Goal: Task Accomplishment & Management: Use online tool/utility

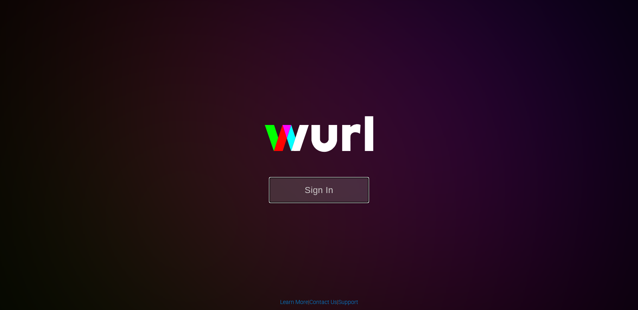
click at [328, 188] on button "Sign In" at bounding box center [319, 190] width 100 height 26
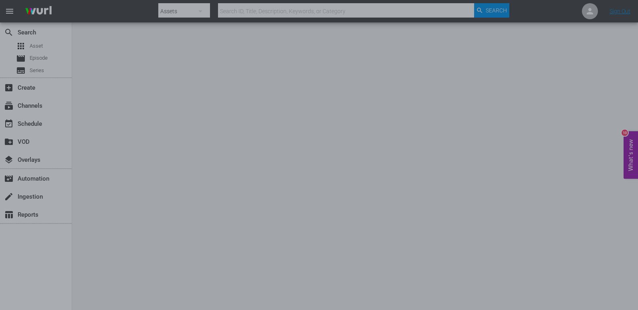
click at [522, 103] on div at bounding box center [319, 155] width 638 height 310
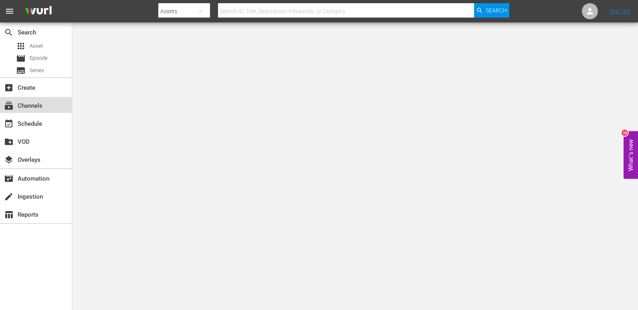
click at [42, 99] on div "subscriptions Channels" at bounding box center [36, 105] width 72 height 16
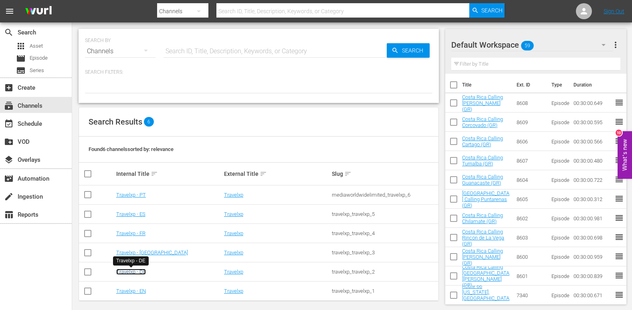
click at [142, 273] on link "Travelxp - DE" at bounding box center [131, 272] width 30 height 6
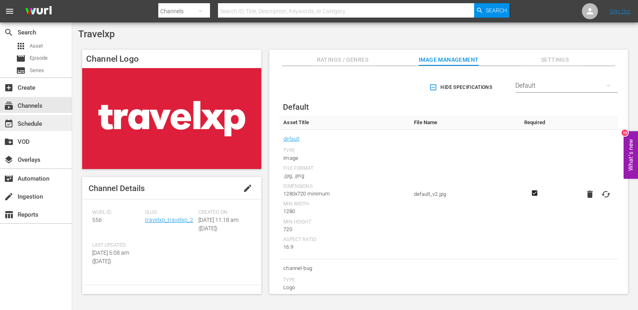
click at [34, 124] on div "event_available Schedule" at bounding box center [22, 122] width 45 height 7
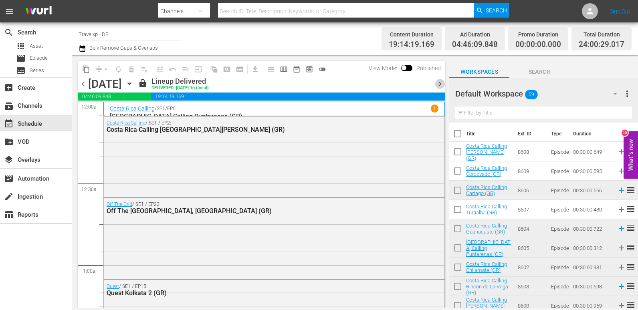
click at [440, 81] on span "chevron_right" at bounding box center [440, 84] width 10 height 10
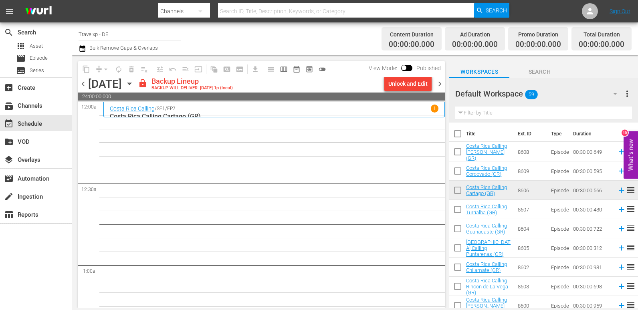
click at [406, 79] on div "content_copy compress arrow_drop_down autorenew_outlined delete_forever_outline…" at bounding box center [261, 76] width 367 height 31
drag, startPoint x: 406, startPoint y: 79, endPoint x: 468, endPoint y: 83, distance: 61.9
click at [468, 83] on div "Default Workspace 59" at bounding box center [540, 94] width 170 height 22
click at [417, 81] on div "Default Workspace (59)" at bounding box center [319, 155] width 638 height 310
click at [412, 83] on div "Unlock and Edit" at bounding box center [408, 84] width 39 height 14
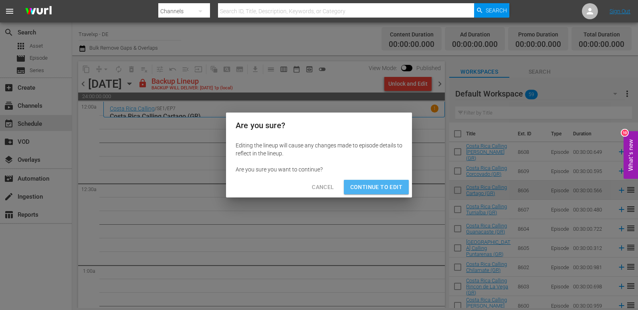
click at [379, 186] on span "Continue to Edit" at bounding box center [376, 187] width 52 height 10
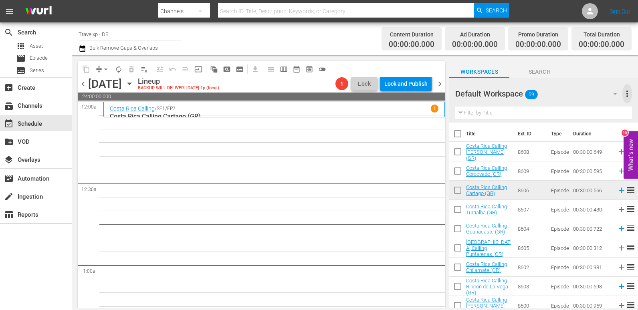
click at [628, 94] on span "more_vert" at bounding box center [628, 94] width 10 height 10
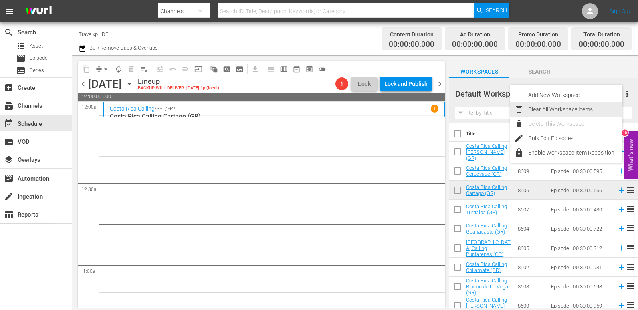
click at [547, 109] on div "Clear All Workspace Items" at bounding box center [575, 109] width 94 height 14
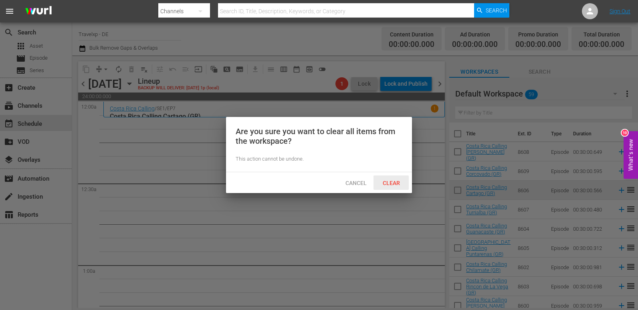
click at [393, 180] on span "Clear" at bounding box center [392, 183] width 30 height 6
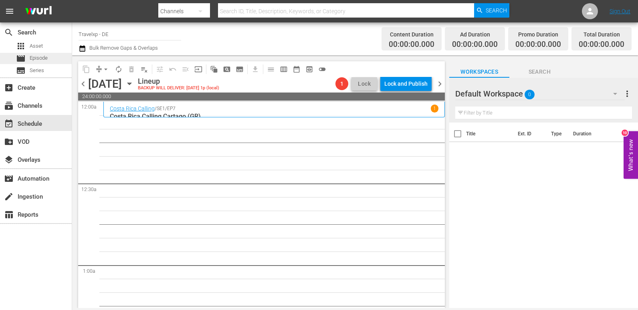
click at [32, 57] on span "Episode" at bounding box center [39, 58] width 18 height 8
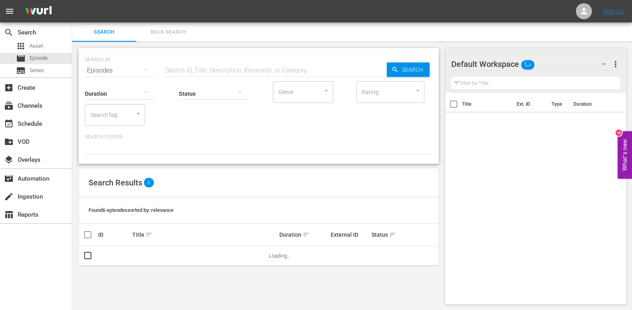
click at [182, 71] on input "text" at bounding box center [275, 70] width 223 height 19
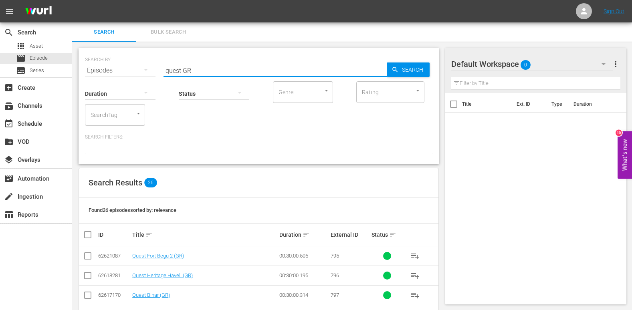
type input "quest GR"
click at [89, 235] on input "checkbox" at bounding box center [91, 235] width 16 height 10
checkbox input "true"
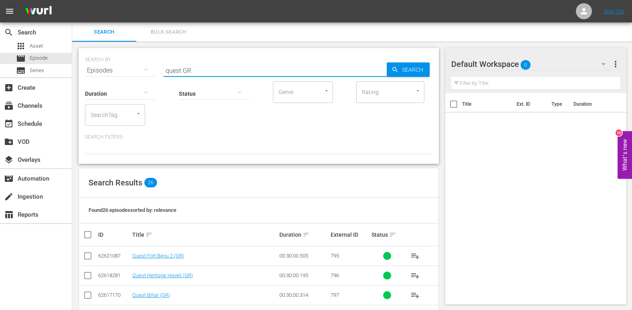
checkbox input "true"
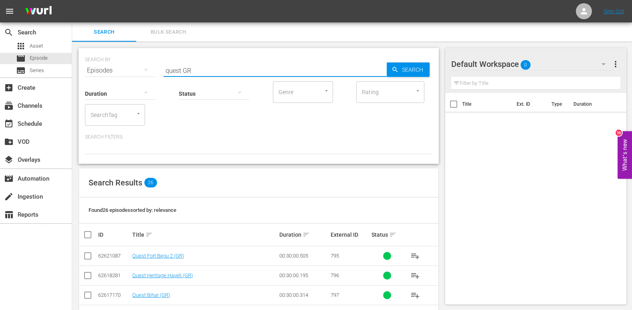
checkbox input "true"
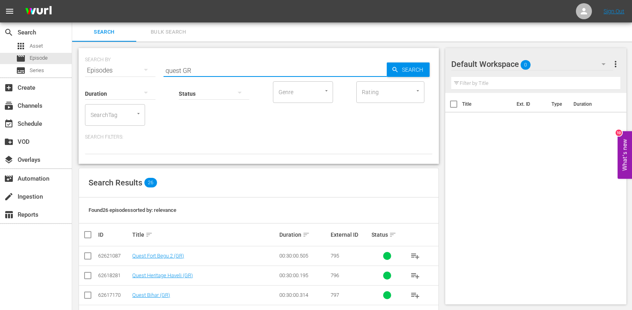
checkbox input "true"
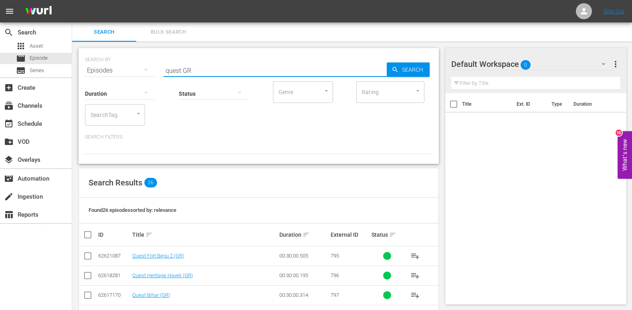
checkbox input "true"
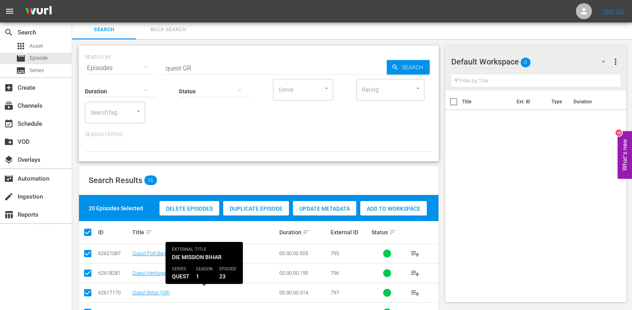
scroll to position [0, 0]
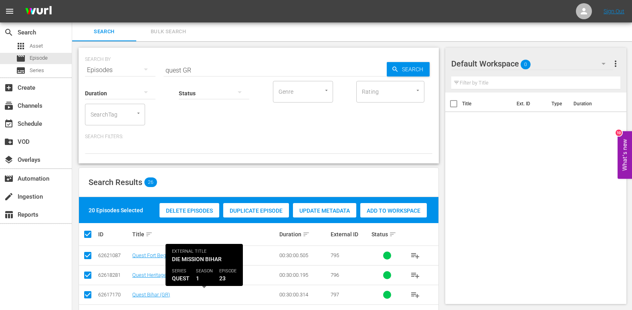
checkbox input "false"
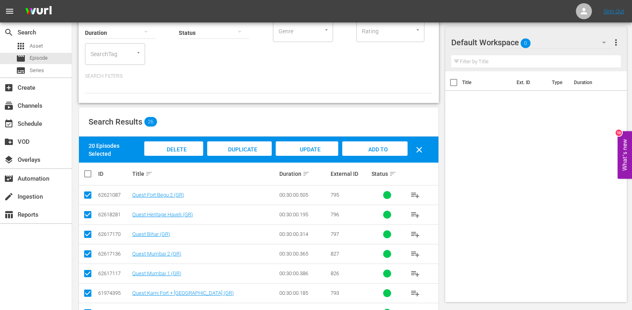
scroll to position [0, 0]
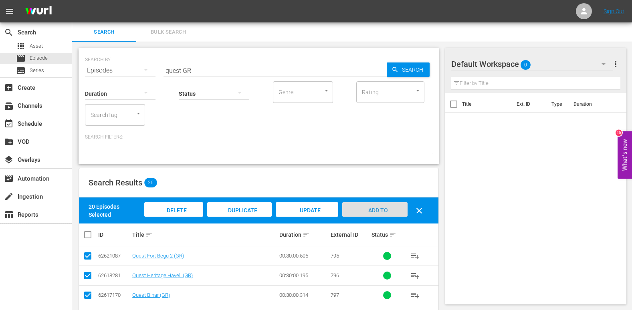
click at [391, 213] on div "Add to Workspace" at bounding box center [374, 217] width 65 height 30
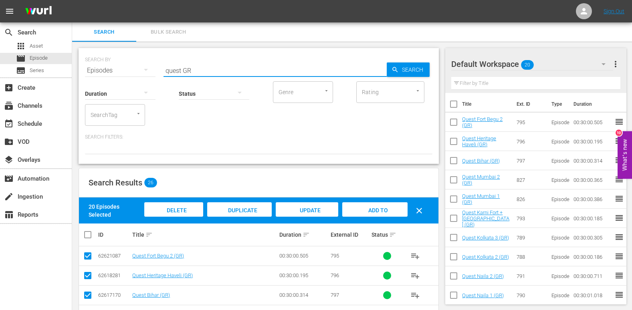
drag, startPoint x: 181, startPoint y: 69, endPoint x: 109, endPoint y: 97, distance: 77.1
click at [109, 97] on div "SEARCH BY Search By Episodes Search ID, Title, Description, Keywords, or Catego…" at bounding box center [259, 106] width 360 height 116
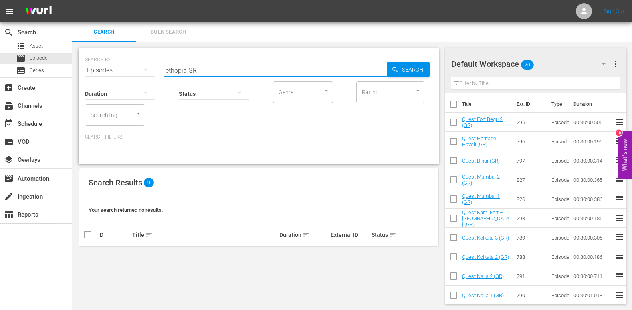
drag, startPoint x: 186, startPoint y: 69, endPoint x: 175, endPoint y: 73, distance: 11.5
click at [175, 73] on input "ethopia GR" at bounding box center [275, 70] width 223 height 19
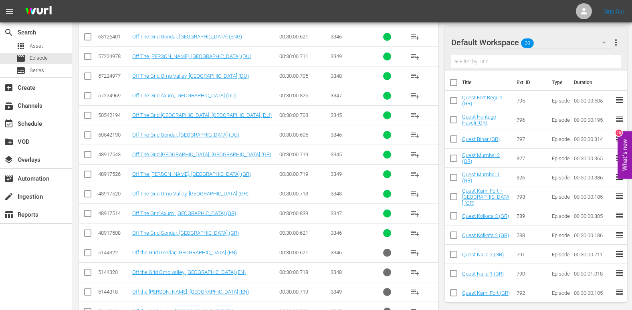
scroll to position [401, 0]
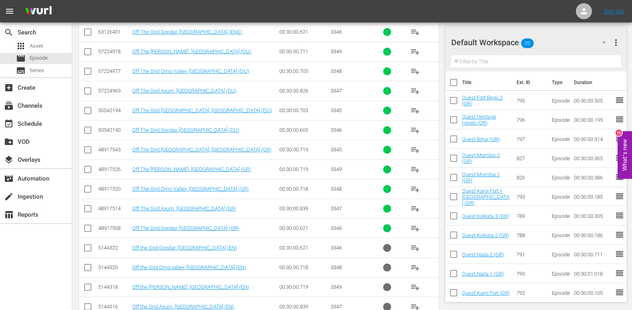
type input "ethiop GR"
click at [89, 148] on input "checkbox" at bounding box center [88, 152] width 10 height 10
checkbox input "true"
click at [88, 172] on input "checkbox" at bounding box center [88, 171] width 10 height 10
checkbox input "true"
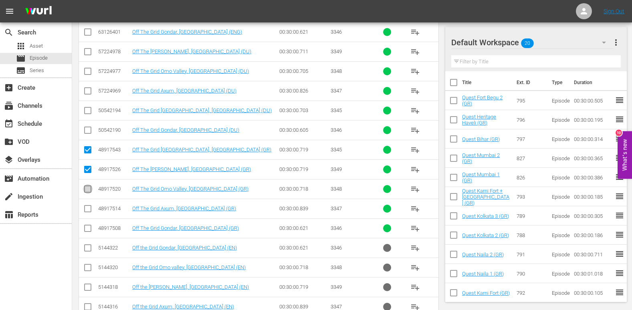
click at [89, 189] on input "checkbox" at bounding box center [88, 191] width 10 height 10
checkbox input "true"
click at [86, 207] on input "checkbox" at bounding box center [88, 211] width 10 height 10
checkbox input "true"
click at [87, 232] on input "checkbox" at bounding box center [88, 230] width 10 height 10
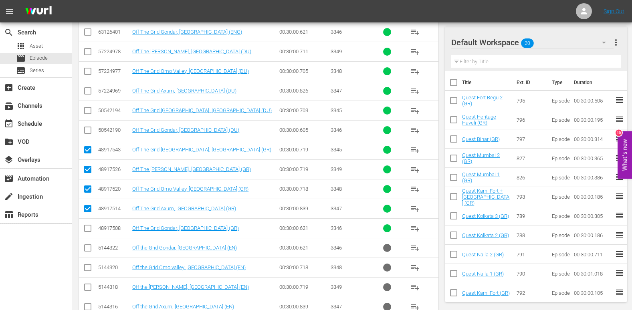
checkbox input "true"
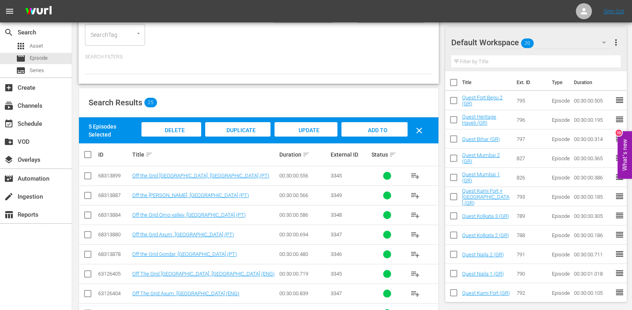
click at [370, 126] on div "Add to Workspace" at bounding box center [375, 137] width 66 height 30
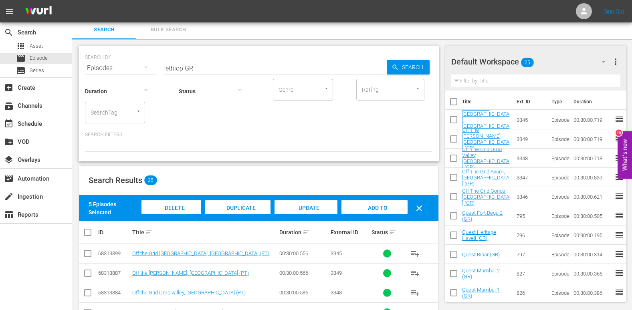
scroll to position [0, 0]
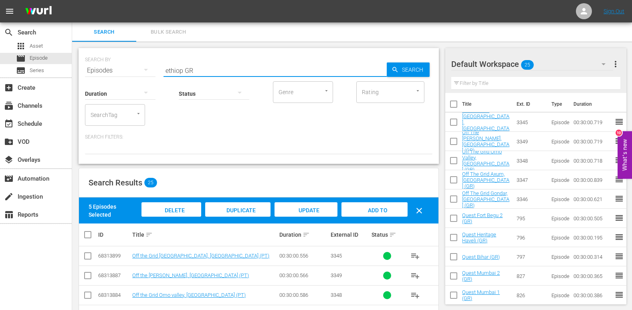
drag, startPoint x: 182, startPoint y: 71, endPoint x: 149, endPoint y: 79, distance: 34.3
click at [149, 79] on div "SEARCH BY Search By Episodes Search ID, Title, Description, Keywords, or Catego…" at bounding box center [259, 106] width 360 height 116
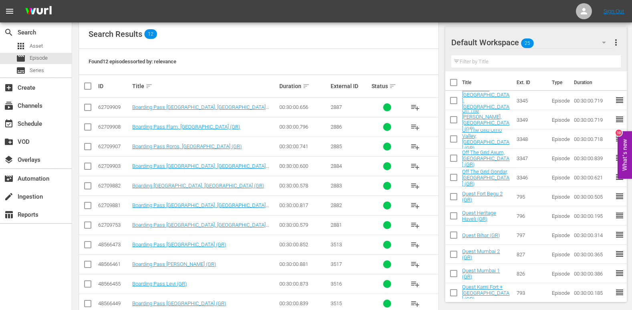
scroll to position [147, 0]
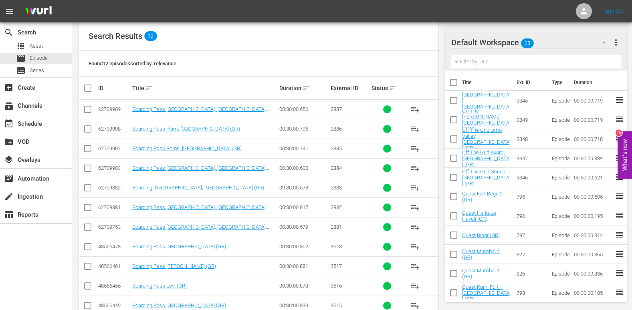
type input "boarding pass GR"
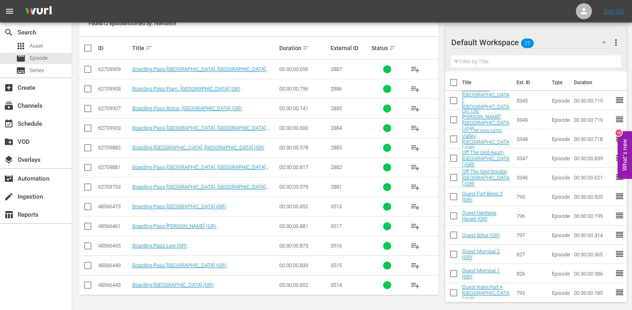
click at [87, 206] on input "checkbox" at bounding box center [88, 209] width 10 height 10
checkbox input "true"
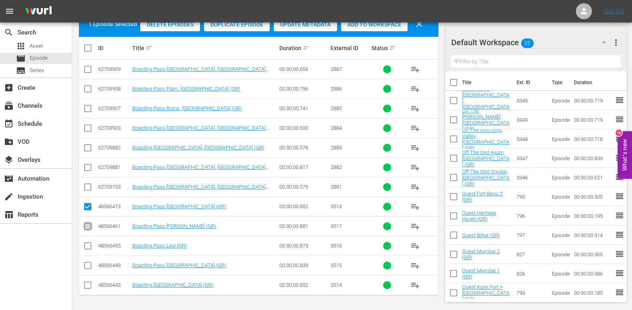
click at [87, 226] on input "checkbox" at bounding box center [88, 228] width 10 height 10
checkbox input "true"
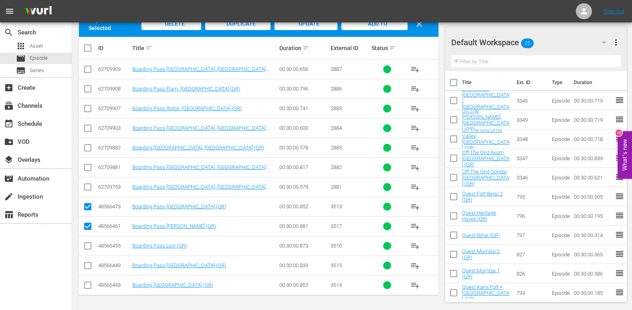
click at [88, 246] on input "checkbox" at bounding box center [88, 248] width 10 height 10
checkbox input "true"
click at [89, 263] on input "checkbox" at bounding box center [88, 268] width 10 height 10
checkbox input "true"
click at [88, 286] on input "checkbox" at bounding box center [88, 287] width 10 height 10
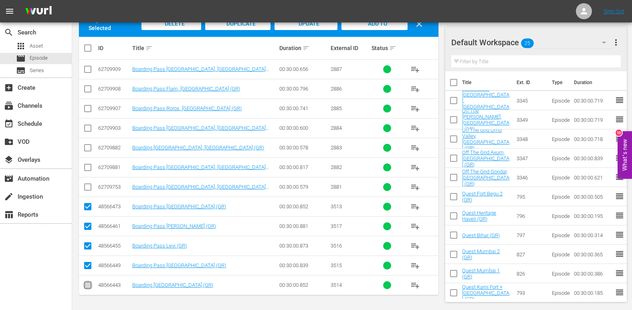
checkbox input "true"
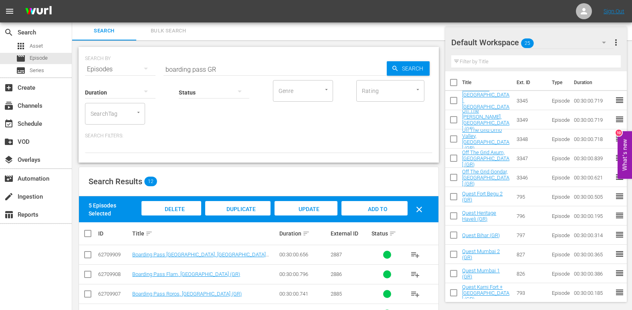
scroll to position [0, 0]
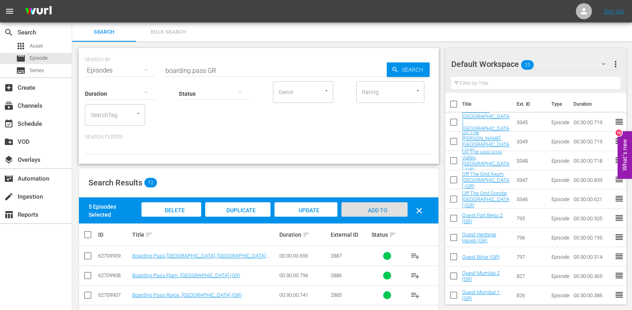
click at [373, 210] on span "Add to Workspace" at bounding box center [374, 218] width 39 height 22
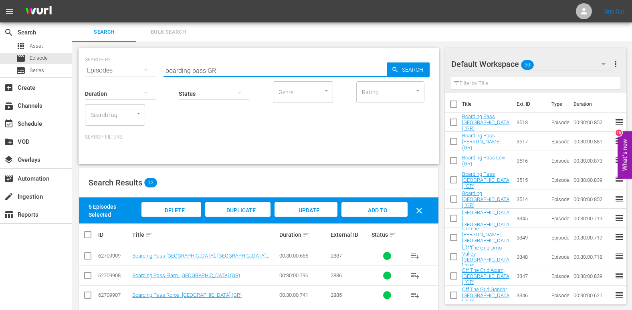
drag, startPoint x: 205, startPoint y: 72, endPoint x: 153, endPoint y: 79, distance: 52.2
click at [153, 79] on div "SEARCH BY Search By Episodes Search ID, Title, Description, Keywords, or Catego…" at bounding box center [259, 106] width 360 height 116
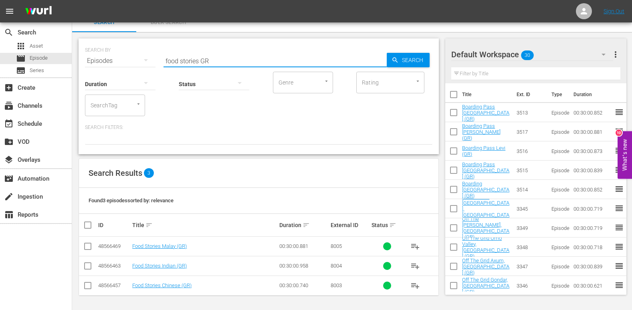
scroll to position [10, 0]
type input "food stories GR"
click at [83, 223] on input "checkbox" at bounding box center [91, 225] width 16 height 10
checkbox input "true"
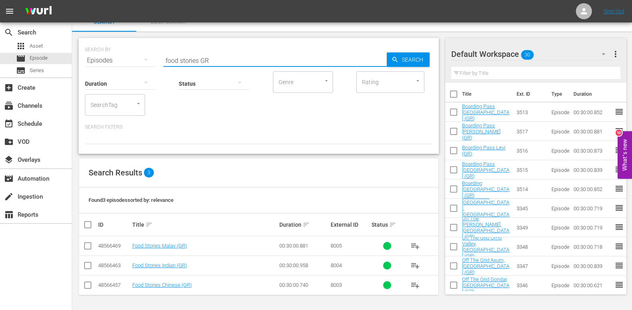
checkbox input "true"
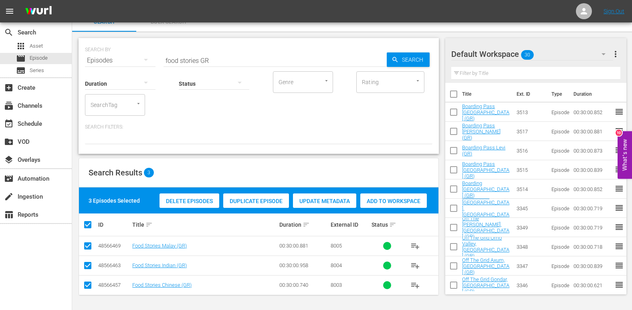
click at [384, 199] on span "Add to Workspace" at bounding box center [393, 201] width 67 height 6
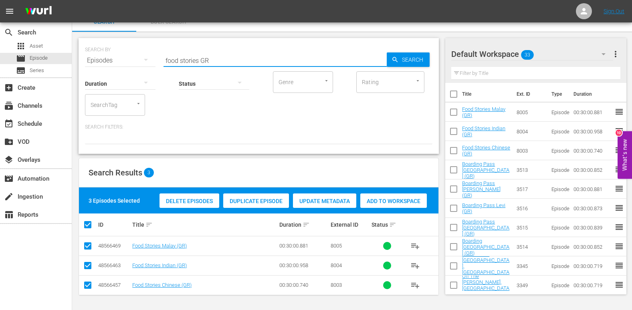
drag, startPoint x: 199, startPoint y: 59, endPoint x: 154, endPoint y: 63, distance: 44.6
click at [154, 63] on div "SEARCH BY Search By Episodes Search ID, Title, Description, Keywords, or Catego…" at bounding box center [259, 55] width 348 height 29
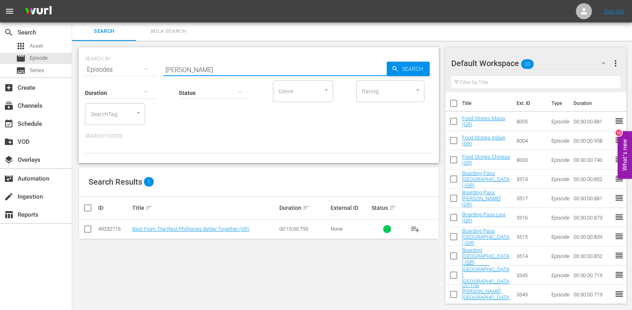
drag, startPoint x: 181, startPoint y: 72, endPoint x: 143, endPoint y: 71, distance: 38.1
click at [143, 71] on div "SEARCH BY Search By Episodes Search ID, Title, Description, Keywords, or Catego…" at bounding box center [259, 65] width 348 height 29
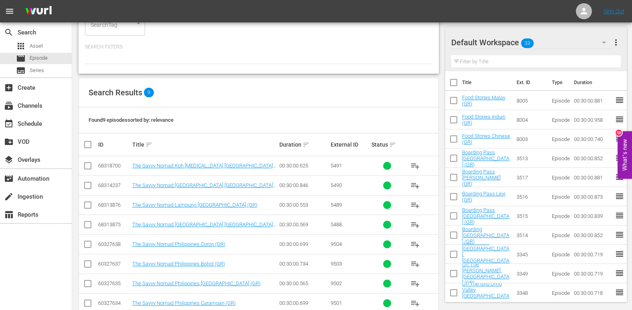
scroll to position [128, 0]
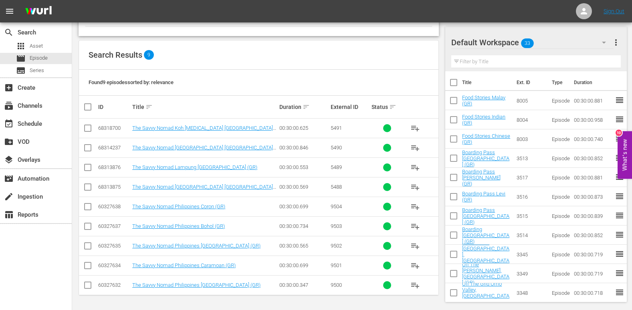
type input "savvy GR"
click at [88, 111] on input "checkbox" at bounding box center [91, 107] width 16 height 10
checkbox input "true"
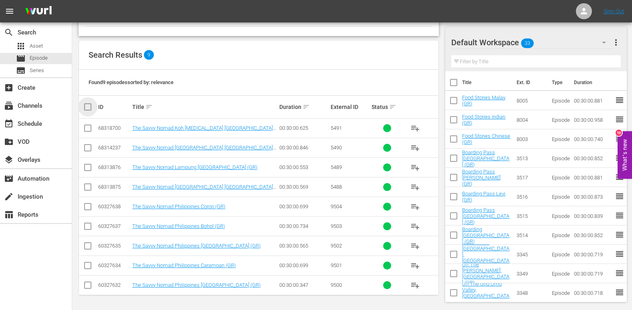
checkbox input "true"
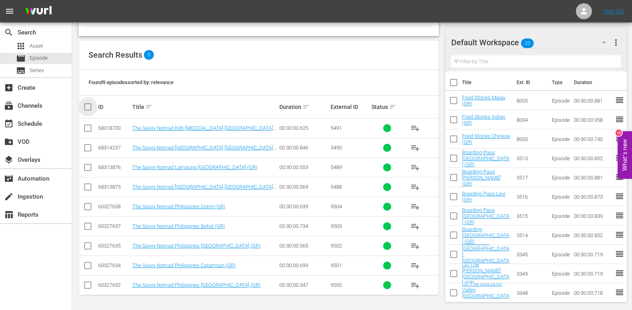
checkbox input "true"
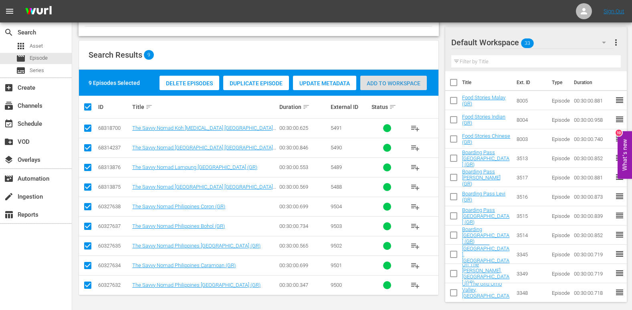
click at [400, 85] on span "Add to Workspace" at bounding box center [393, 83] width 67 height 6
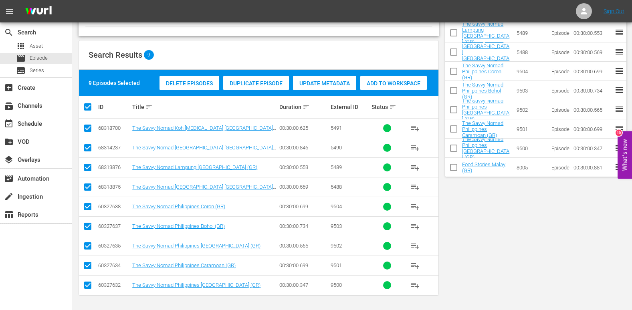
scroll to position [0, 0]
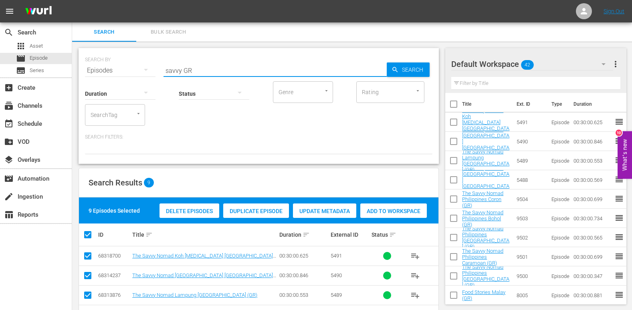
drag, startPoint x: 181, startPoint y: 70, endPoint x: 108, endPoint y: 77, distance: 72.9
click at [108, 77] on div "SEARCH BY Search By Episodes Search ID, Title, Description, Keywords, or Catego…" at bounding box center [259, 106] width 360 height 116
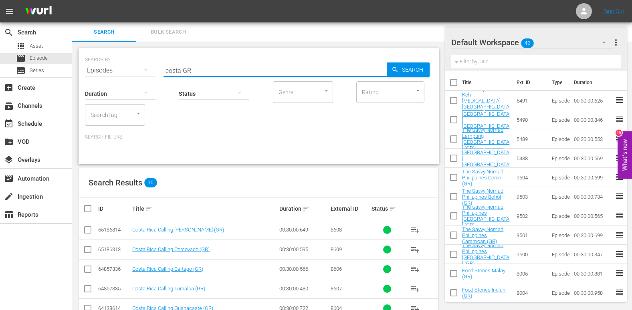
scroll to position [121, 0]
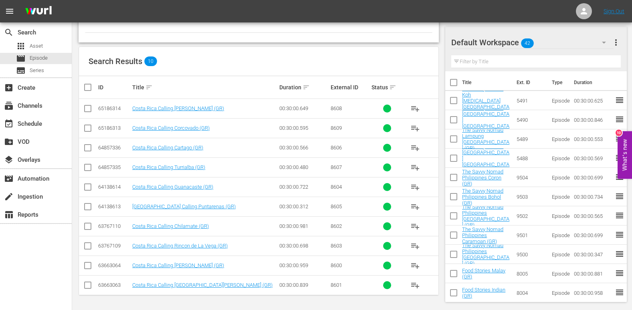
type input "costa GR"
click at [87, 85] on input "checkbox" at bounding box center [91, 88] width 16 height 10
checkbox input "true"
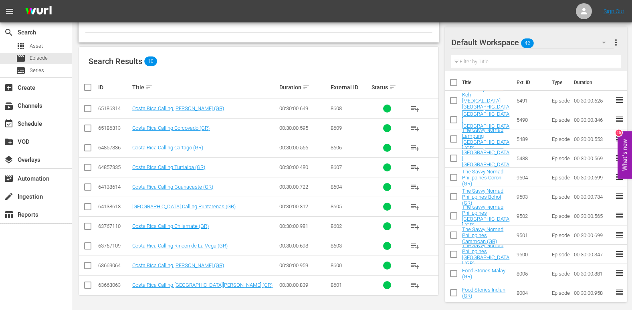
checkbox input "true"
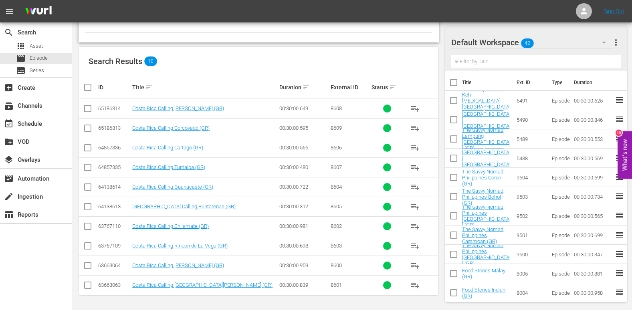
checkbox input "true"
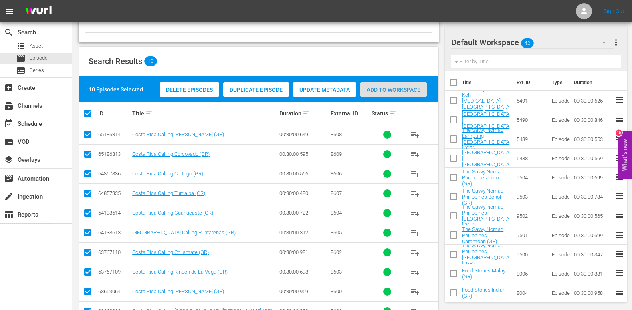
click at [404, 89] on span "Add to Workspace" at bounding box center [393, 90] width 67 height 6
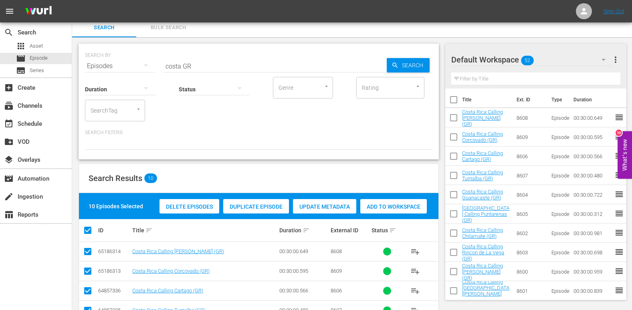
scroll to position [0, 0]
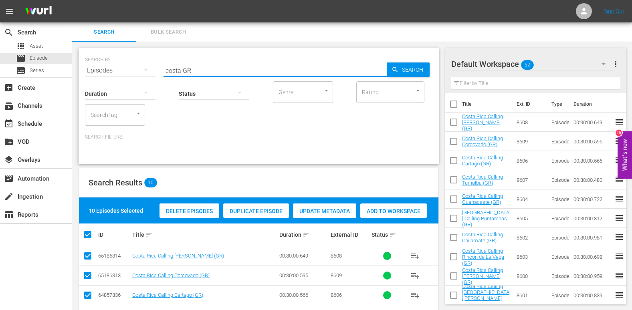
drag, startPoint x: 181, startPoint y: 71, endPoint x: 137, endPoint y: 78, distance: 44.4
click at [137, 78] on div "SEARCH BY Search By Episodes Search ID, Title, Description, Keywords, or Catego…" at bounding box center [259, 106] width 360 height 116
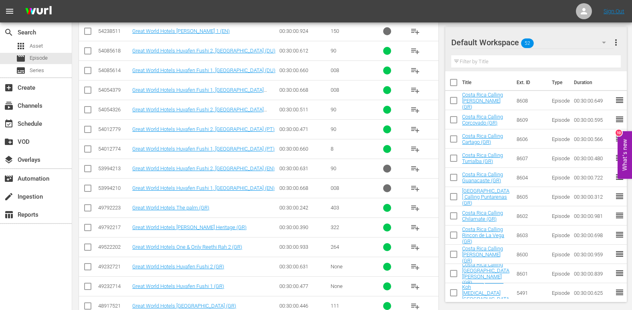
scroll to position [2328, 0]
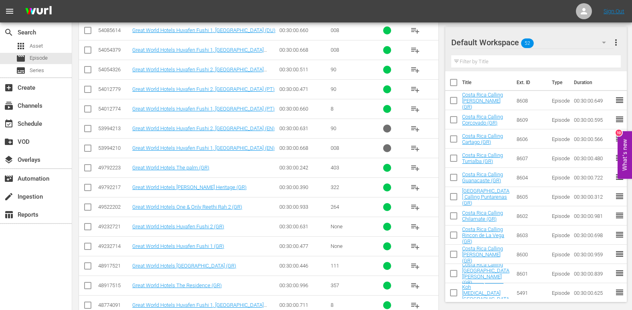
type input "great GR"
click at [85, 247] on input "checkbox" at bounding box center [88, 248] width 10 height 10
checkbox input "true"
click at [89, 229] on input "checkbox" at bounding box center [88, 229] width 10 height 10
checkbox input "true"
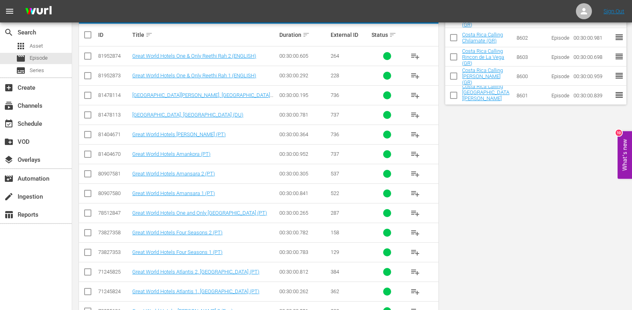
scroll to position [0, 0]
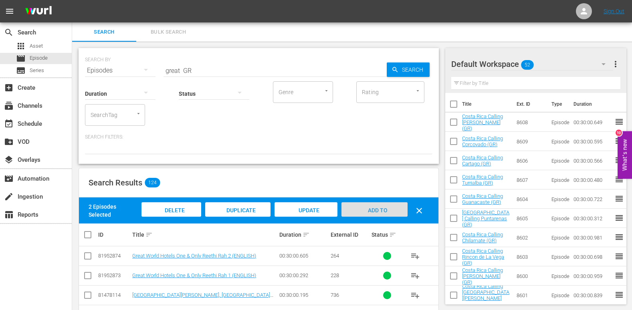
click at [368, 206] on div "Add to Workspace" at bounding box center [375, 217] width 66 height 30
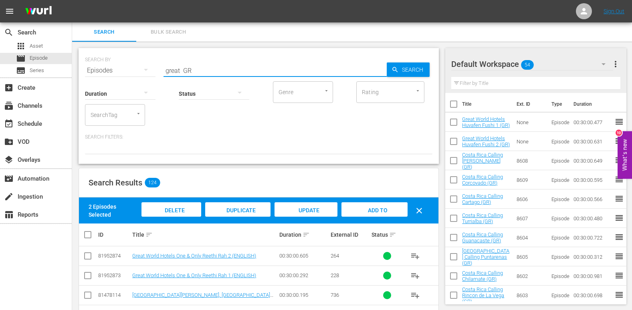
drag, startPoint x: 180, startPoint y: 71, endPoint x: 150, endPoint y: 77, distance: 30.9
click at [150, 77] on div "SEARCH BY Search By Episodes Search ID, Title, Description, Keywords, or Catego…" at bounding box center [259, 106] width 360 height 116
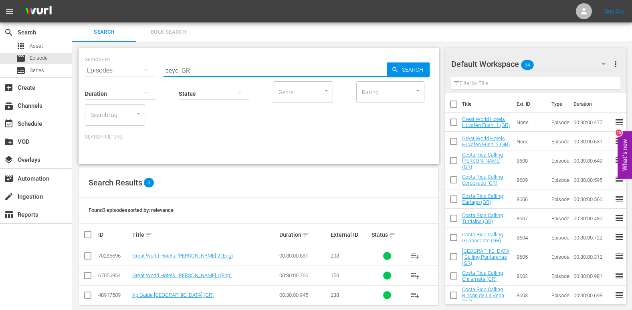
type input "seyc GR"
click at [88, 295] on input "checkbox" at bounding box center [88, 297] width 10 height 10
checkbox input "true"
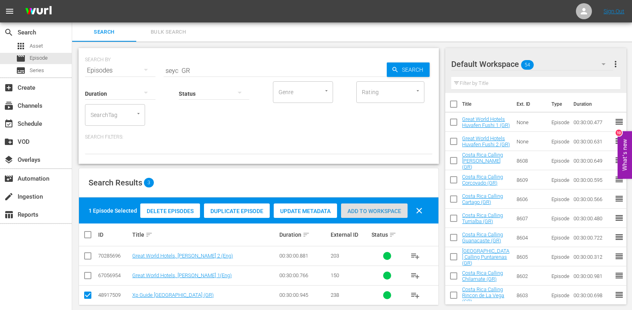
click at [374, 205] on div "Add to Workspace" at bounding box center [374, 211] width 67 height 15
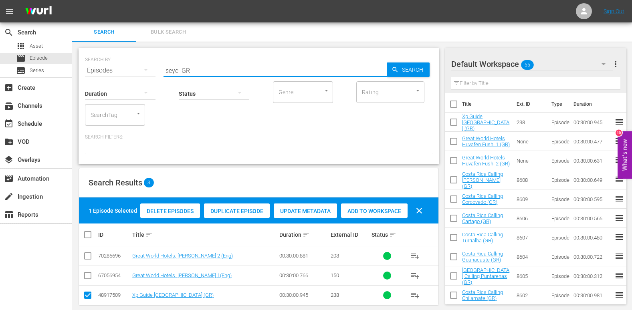
drag, startPoint x: 178, startPoint y: 70, endPoint x: 129, endPoint y: 76, distance: 49.2
click at [129, 76] on div "SEARCH BY Search By Episodes Search ID, Title, Description, Keywords, or Catego…" at bounding box center [259, 106] width 360 height 116
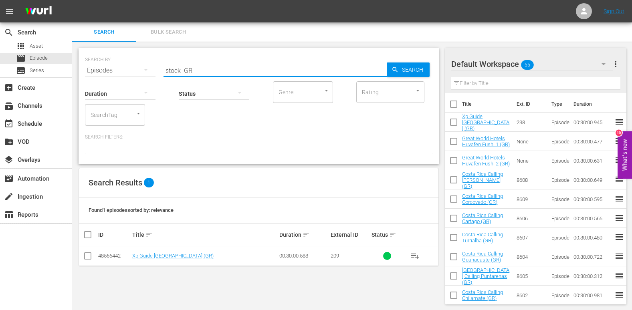
type input "stock GR"
click at [85, 257] on input "checkbox" at bounding box center [88, 258] width 10 height 10
checkbox input "true"
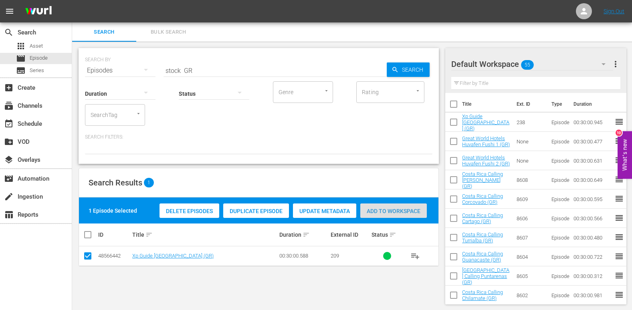
click at [413, 212] on span "Add to Workspace" at bounding box center [393, 211] width 67 height 6
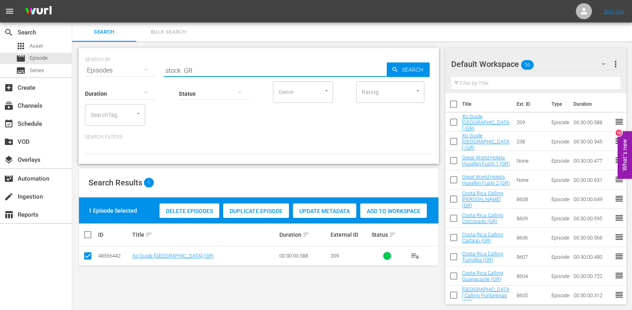
drag, startPoint x: 180, startPoint y: 69, endPoint x: 155, endPoint y: 76, distance: 25.7
click at [155, 76] on div "SEARCH BY Search By Episodes Search ID, Title, Description, Keywords, or Catego…" at bounding box center [259, 106] width 360 height 116
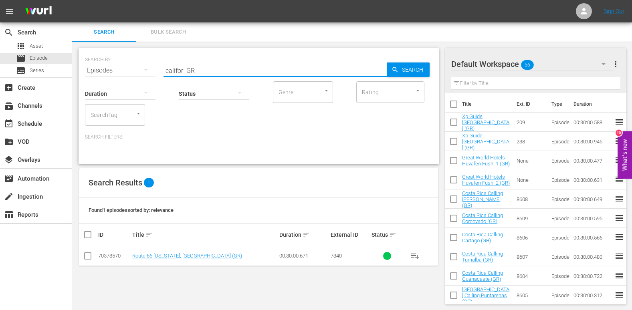
type input "califor GR"
click at [88, 255] on input "checkbox" at bounding box center [88, 258] width 10 height 10
checkbox input "true"
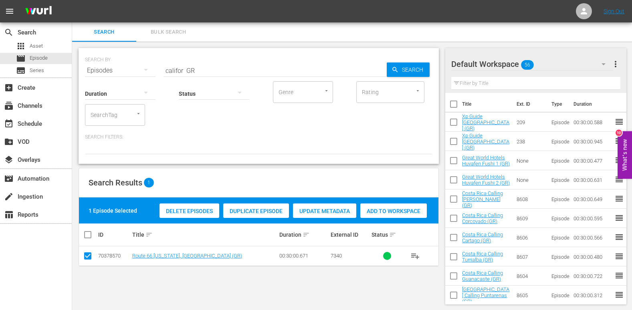
click at [392, 214] on span "Add to Workspace" at bounding box center [393, 211] width 67 height 6
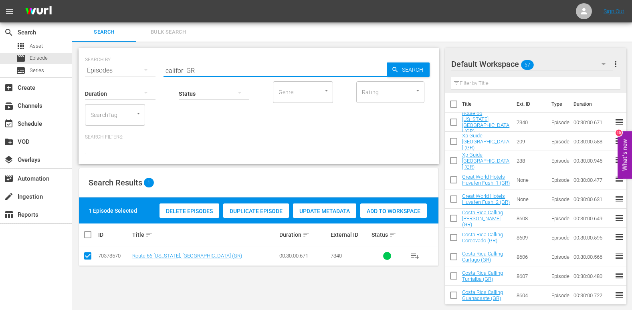
drag, startPoint x: 183, startPoint y: 70, endPoint x: 140, endPoint y: 74, distance: 43.9
click at [140, 74] on div "SEARCH BY Search By Episodes Search ID, Title, Description, Keywords, or Catego…" at bounding box center [259, 106] width 360 height 116
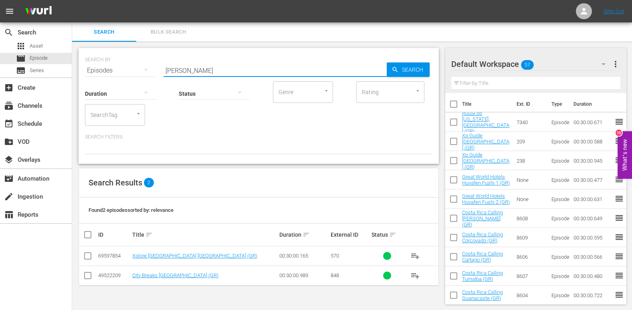
type input "[PERSON_NAME]"
click at [87, 277] on input "checkbox" at bounding box center [88, 278] width 10 height 10
checkbox input "true"
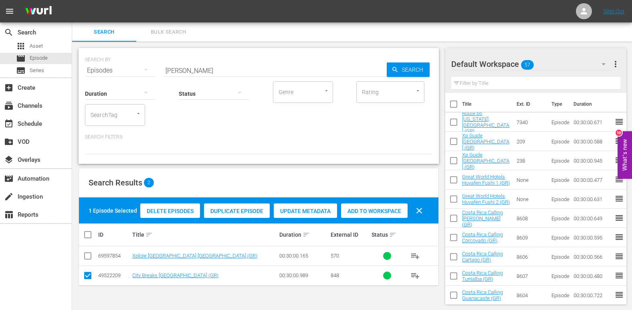
click at [393, 212] on span "Add to Workspace" at bounding box center [374, 211] width 67 height 6
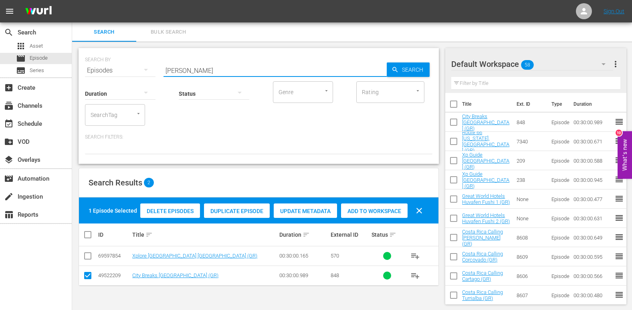
drag, startPoint x: 181, startPoint y: 72, endPoint x: 148, endPoint y: 76, distance: 34.0
click at [148, 76] on div "SEARCH BY Search By Episodes Search ID, Title, Description, Keywords, or Catego…" at bounding box center [259, 106] width 360 height 116
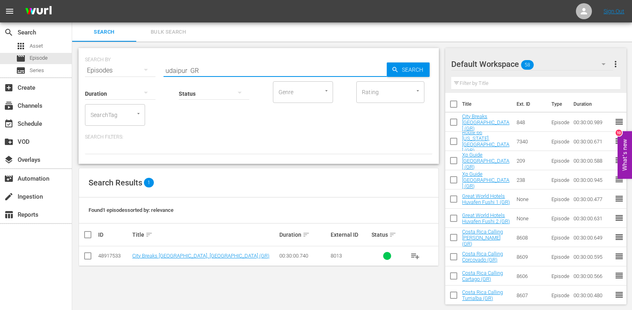
type input "udaipur GR"
click at [89, 258] on input "checkbox" at bounding box center [88, 258] width 10 height 10
checkbox input "true"
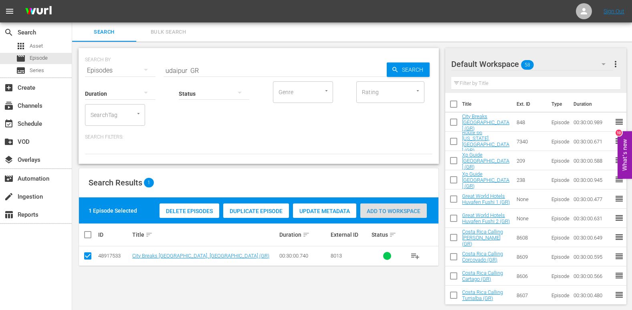
click at [378, 214] on span "Add to Workspace" at bounding box center [393, 211] width 67 height 6
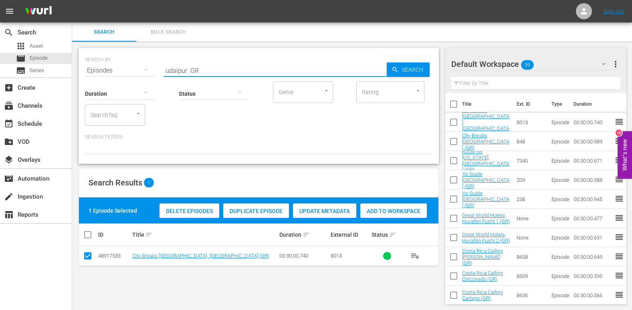
drag, startPoint x: 186, startPoint y: 71, endPoint x: 142, endPoint y: 67, distance: 43.8
click at [142, 67] on div "SEARCH BY Search By Episodes Search ID, Title, Description, Keywords, or Catego…" at bounding box center [259, 65] width 348 height 29
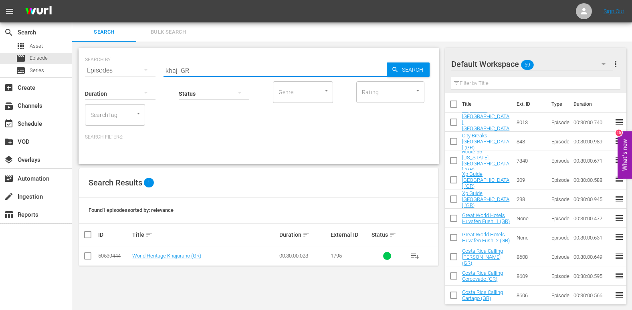
type input "khaj GR"
click at [85, 256] on input "checkbox" at bounding box center [88, 258] width 10 height 10
checkbox input "true"
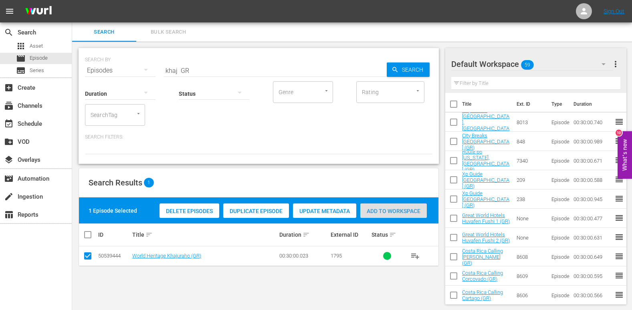
click at [417, 211] on span "Add to Workspace" at bounding box center [393, 211] width 67 height 6
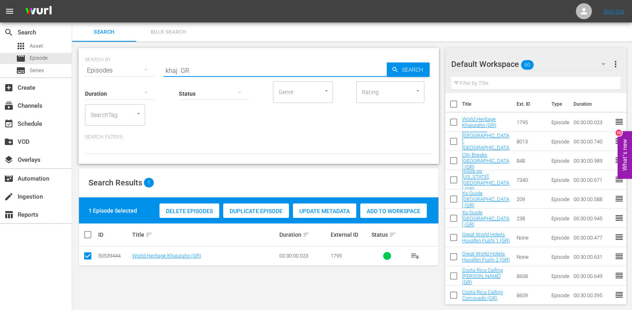
drag, startPoint x: 176, startPoint y: 71, endPoint x: 136, endPoint y: 71, distance: 39.7
click at [136, 71] on div "SEARCH BY Search By Episodes Search ID, Title, Description, Keywords, or Catego…" at bounding box center [259, 65] width 348 height 29
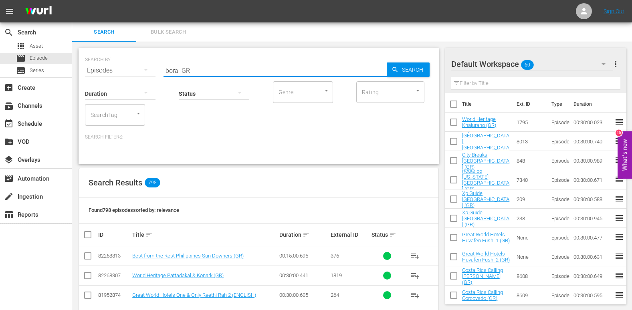
type input "bora GR"
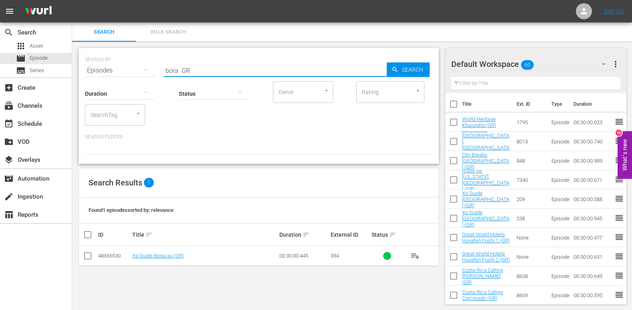
click at [87, 255] on input "checkbox" at bounding box center [88, 258] width 10 height 10
checkbox input "true"
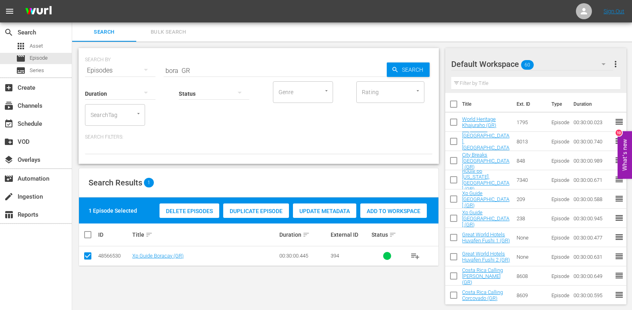
click at [408, 208] on span "Add to Workspace" at bounding box center [393, 211] width 67 height 6
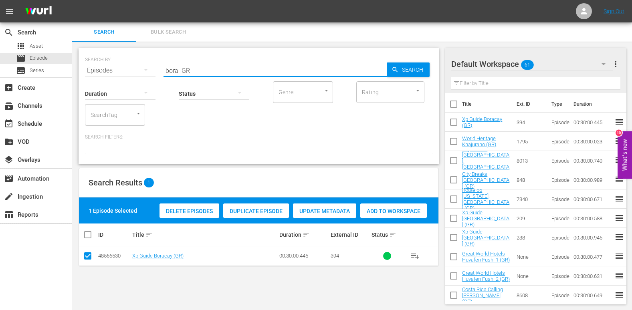
drag, startPoint x: 178, startPoint y: 70, endPoint x: 136, endPoint y: 73, distance: 42.2
click at [136, 73] on div "SEARCH BY Search By Episodes Search ID, Title, Description, Keywords, or Catego…" at bounding box center [259, 65] width 348 height 29
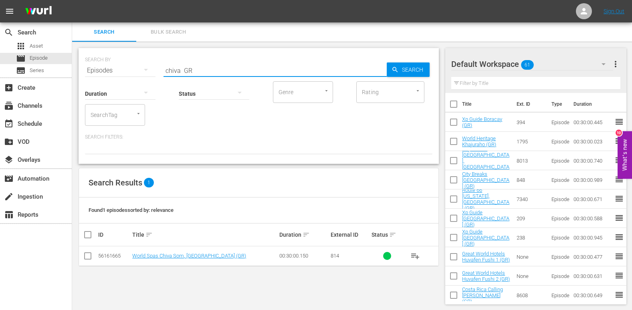
type input "chiva GR"
click at [87, 255] on input "checkbox" at bounding box center [88, 258] width 10 height 10
checkbox input "true"
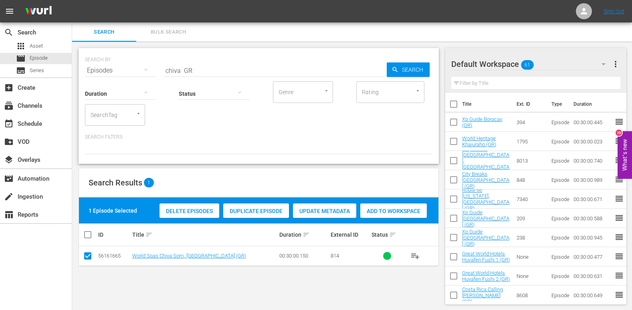
click at [385, 209] on span "Add to Workspace" at bounding box center [393, 211] width 67 height 6
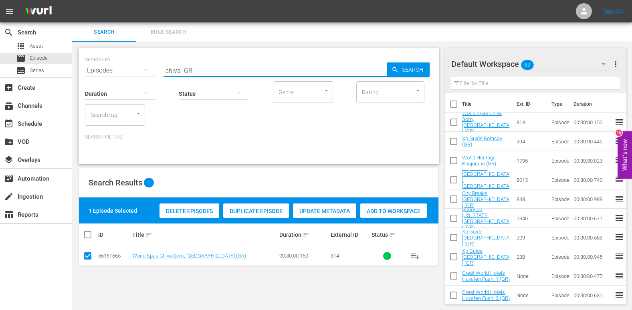
drag, startPoint x: 180, startPoint y: 73, endPoint x: 149, endPoint y: 75, distance: 31.4
click at [149, 75] on div "SEARCH BY Search By Episodes Search ID, Title, Description, Keywords, or Catego…" at bounding box center [259, 106] width 360 height 116
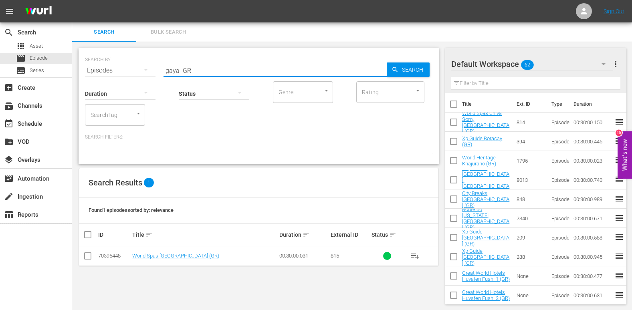
type input "gaya GR"
click at [90, 256] on input "checkbox" at bounding box center [88, 258] width 10 height 10
checkbox input "true"
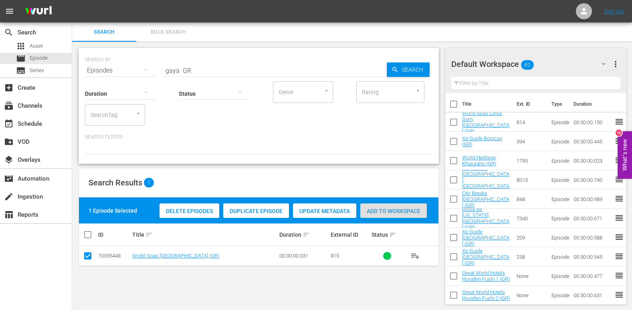
click at [403, 210] on span "Add to Workspace" at bounding box center [393, 211] width 67 height 6
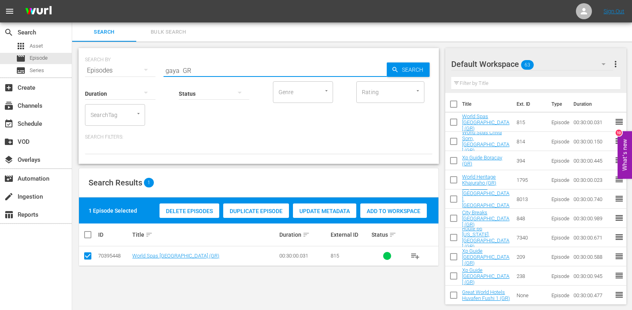
drag, startPoint x: 180, startPoint y: 70, endPoint x: 161, endPoint y: 72, distance: 19.4
click at [161, 72] on div "SEARCH BY Search By Episodes Search ID, Title, Description, Keywords, or Catego…" at bounding box center [259, 65] width 348 height 29
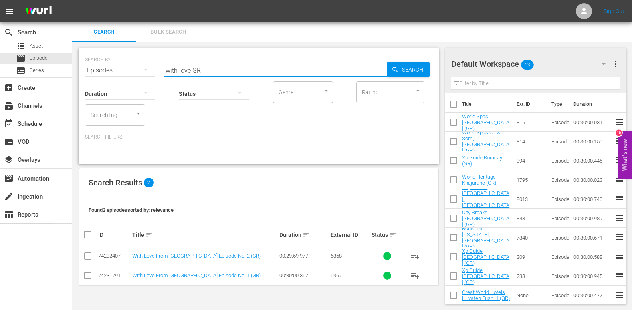
type input "with love GR"
click at [87, 257] on input "checkbox" at bounding box center [88, 258] width 10 height 10
checkbox input "true"
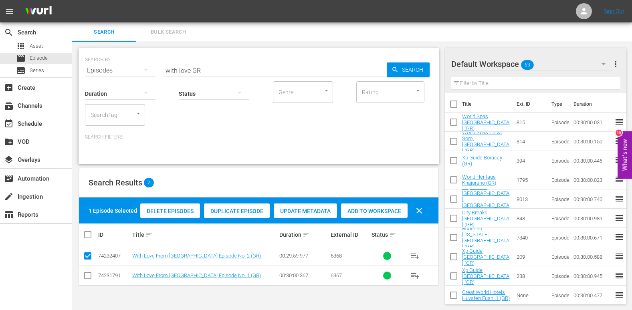
click at [87, 275] on input "checkbox" at bounding box center [88, 278] width 10 height 10
checkbox input "true"
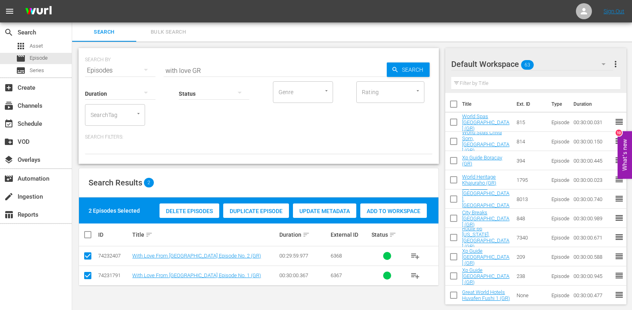
click at [396, 207] on div "Add to Workspace" at bounding box center [393, 211] width 67 height 15
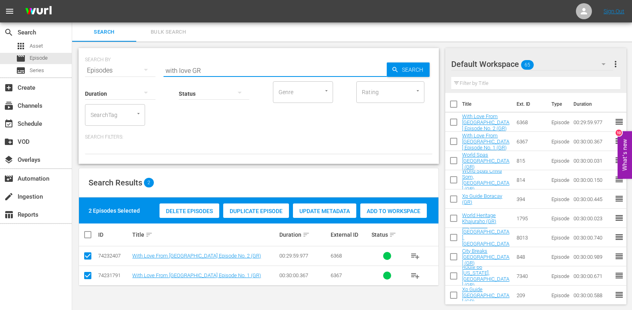
drag, startPoint x: 190, startPoint y: 72, endPoint x: 107, endPoint y: 81, distance: 82.7
click at [107, 81] on div "SEARCH BY Search By Episodes Search ID, Title, Description, Keywords, or Catego…" at bounding box center [259, 106] width 360 height 116
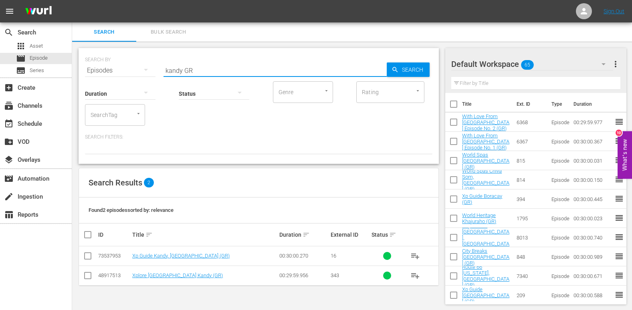
type input "kandy GR"
click at [85, 254] on input "checkbox" at bounding box center [88, 258] width 10 height 10
checkbox input "true"
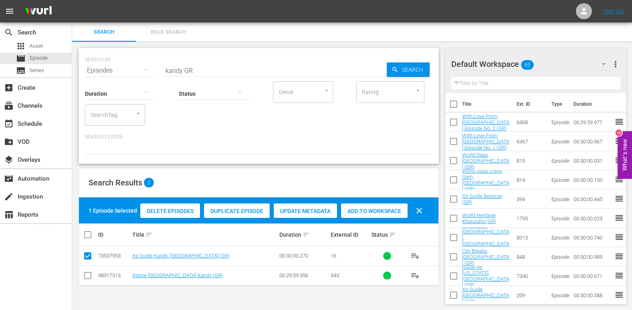
click at [383, 214] on span "Add to Workspace" at bounding box center [374, 211] width 67 height 6
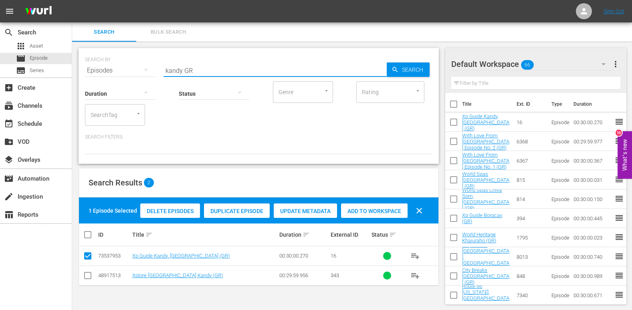
drag, startPoint x: 182, startPoint y: 72, endPoint x: 160, endPoint y: 73, distance: 22.5
click at [160, 73] on div "SEARCH BY Search By Episodes Search ID, Title, Description, Keywords, or Catego…" at bounding box center [259, 65] width 348 height 29
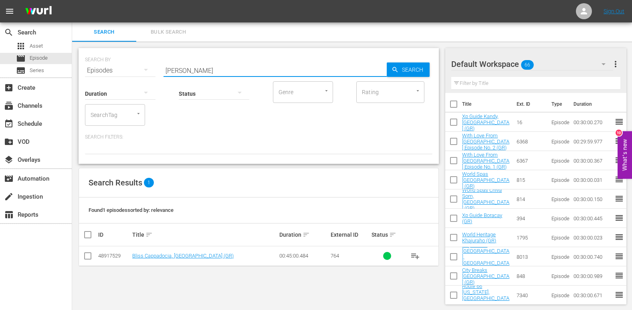
type input "[PERSON_NAME]"
click at [85, 257] on input "checkbox" at bounding box center [88, 258] width 10 height 10
checkbox input "true"
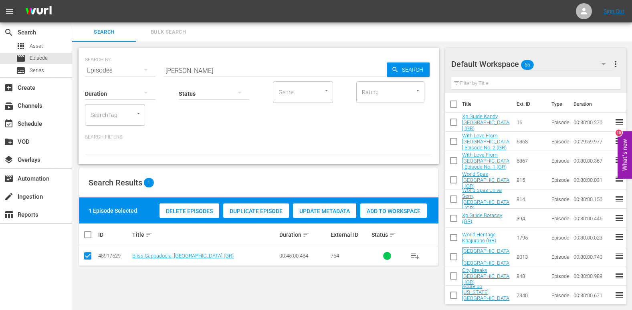
click at [400, 211] on span "Add to Workspace" at bounding box center [393, 211] width 67 height 6
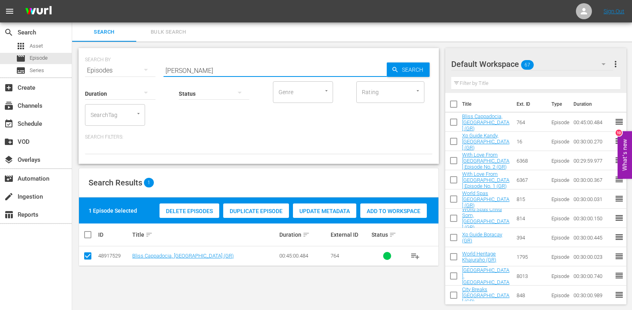
drag, startPoint x: 182, startPoint y: 71, endPoint x: 128, endPoint y: 75, distance: 53.9
click at [128, 75] on div "SEARCH BY Search By Episodes Search ID, Title, Description, Keywords, or Catego…" at bounding box center [259, 106] width 360 height 116
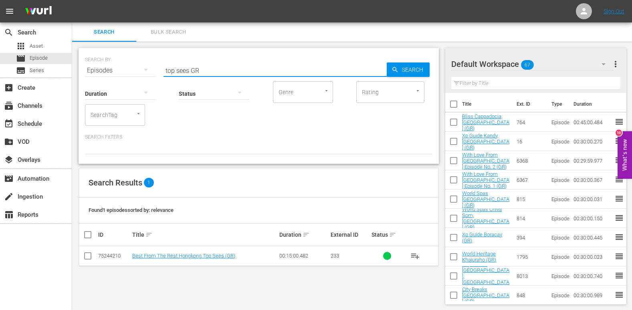
type input "top sees GR"
click at [90, 254] on input "checkbox" at bounding box center [88, 258] width 10 height 10
checkbox input "true"
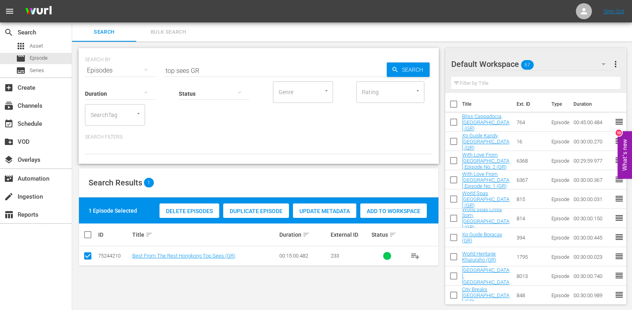
click at [405, 211] on span "Add to Workspace" at bounding box center [393, 211] width 67 height 6
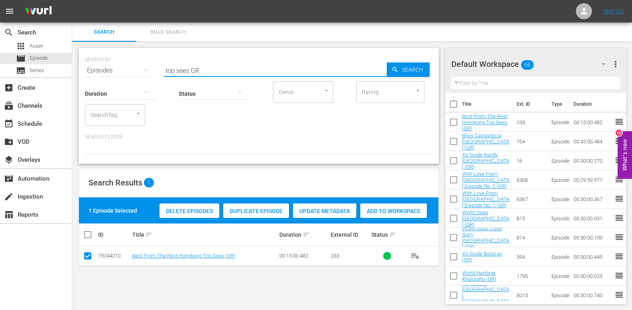
drag, startPoint x: 190, startPoint y: 71, endPoint x: 144, endPoint y: 75, distance: 45.9
click at [144, 75] on div "SEARCH BY Search By Episodes Search ID, Title, Description, Keywords, or Catego…" at bounding box center [259, 106] width 360 height 116
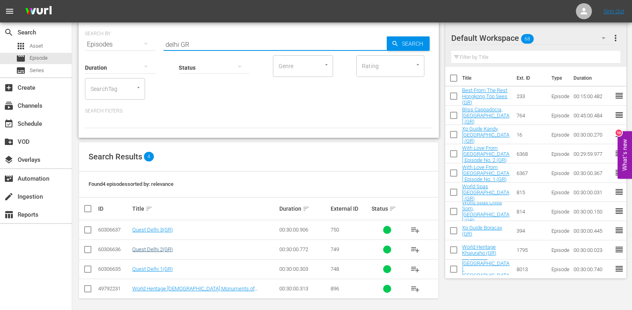
scroll to position [30, 0]
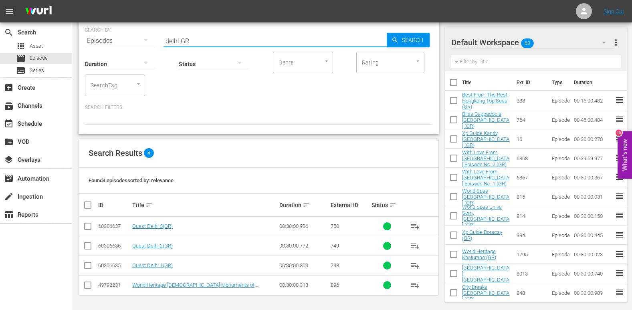
type input "delhi GR"
click at [89, 285] on input "checkbox" at bounding box center [88, 287] width 10 height 10
checkbox input "true"
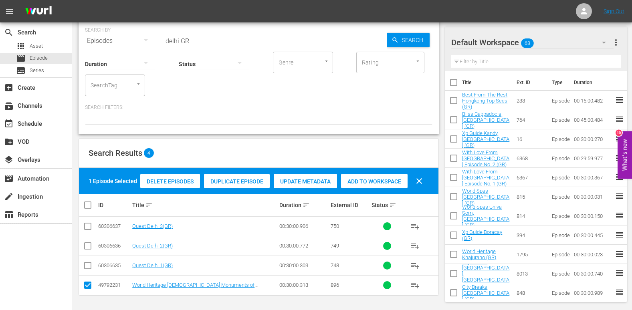
click at [365, 180] on span "Add to Workspace" at bounding box center [374, 181] width 67 height 6
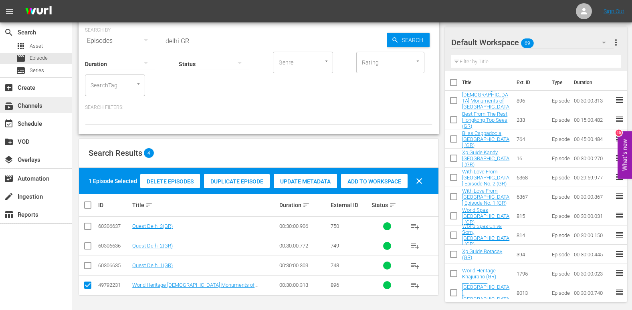
click at [31, 106] on div "subscriptions Channels" at bounding box center [22, 104] width 45 height 7
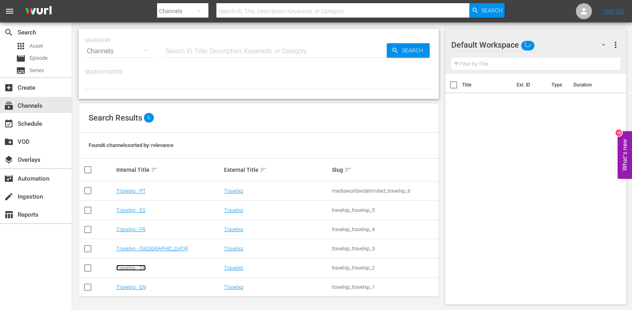
click at [130, 269] on link "Travelxp - DE" at bounding box center [131, 268] width 30 height 6
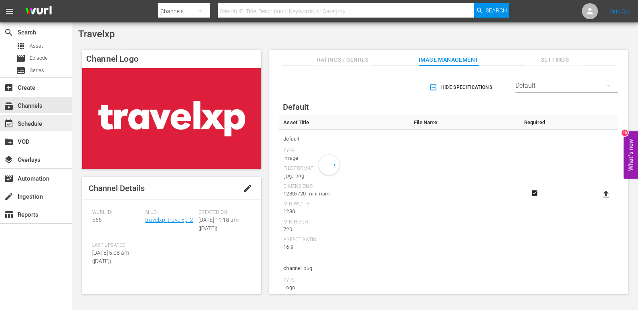
click at [33, 126] on div "event_available Schedule" at bounding box center [22, 122] width 45 height 7
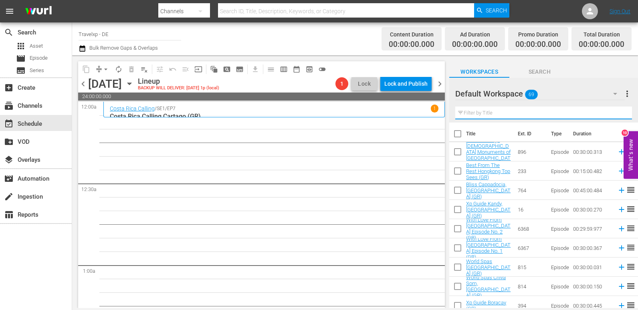
click at [482, 114] on input "text" at bounding box center [543, 113] width 177 height 13
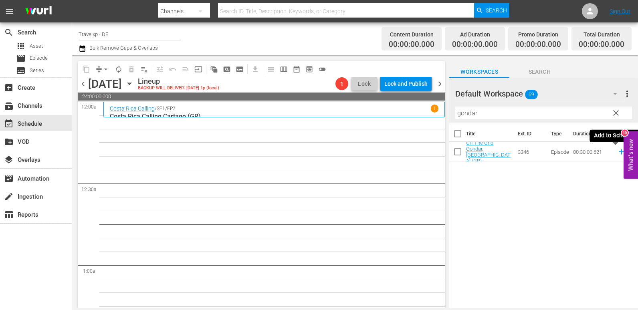
click at [617, 152] on icon at bounding box center [621, 152] width 9 height 9
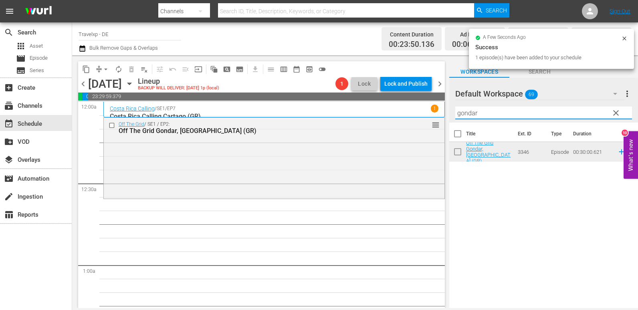
drag, startPoint x: 497, startPoint y: 113, endPoint x: 413, endPoint y: 116, distance: 84.3
click at [413, 116] on div "content_copy compress arrow_drop_down autorenew_outlined delete_forever_outline…" at bounding box center [355, 181] width 566 height 253
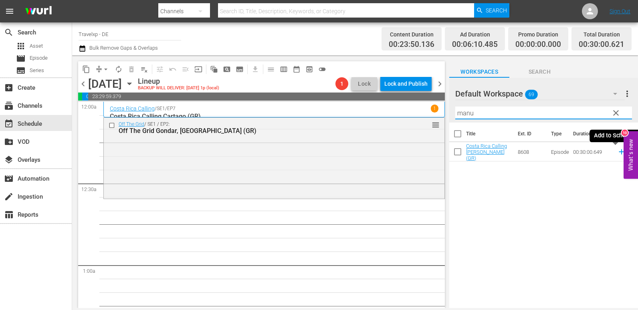
click at [617, 154] on icon at bounding box center [621, 152] width 9 height 9
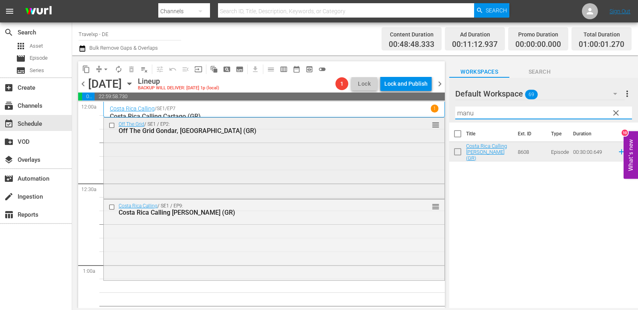
drag, startPoint x: 484, startPoint y: 119, endPoint x: 407, endPoint y: 118, distance: 76.6
click at [407, 118] on div "content_copy compress arrow_drop_down autorenew_outlined delete_forever_outline…" at bounding box center [355, 181] width 566 height 253
drag, startPoint x: 497, startPoint y: 114, endPoint x: 416, endPoint y: 114, distance: 81.0
click at [416, 114] on div "content_copy compress arrow_drop_down autorenew_outlined delete_forever_outline…" at bounding box center [355, 181] width 566 height 253
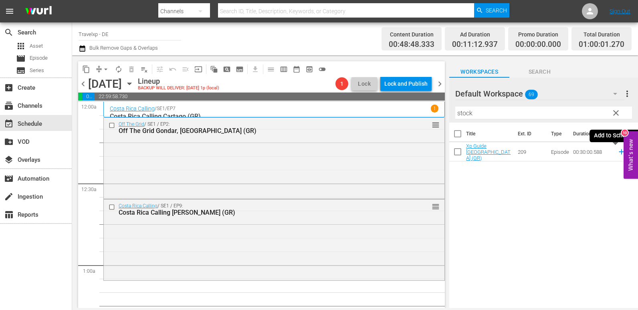
click at [619, 152] on icon at bounding box center [621, 152] width 5 height 5
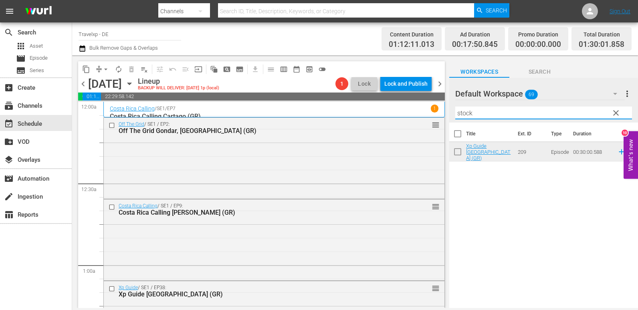
drag, startPoint x: 481, startPoint y: 113, endPoint x: 433, endPoint y: 113, distance: 48.5
click at [433, 113] on div "content_copy compress arrow_drop_down autorenew_outlined delete_forever_outline…" at bounding box center [355, 181] width 566 height 253
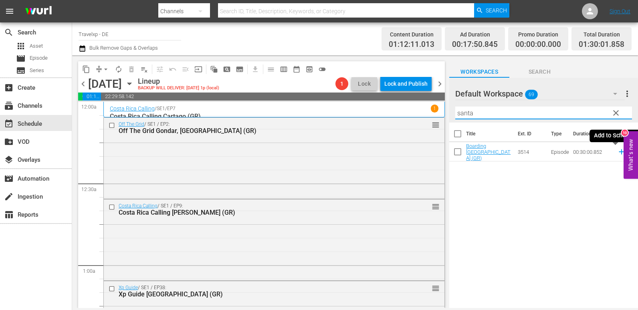
click at [617, 153] on icon at bounding box center [621, 152] width 9 height 9
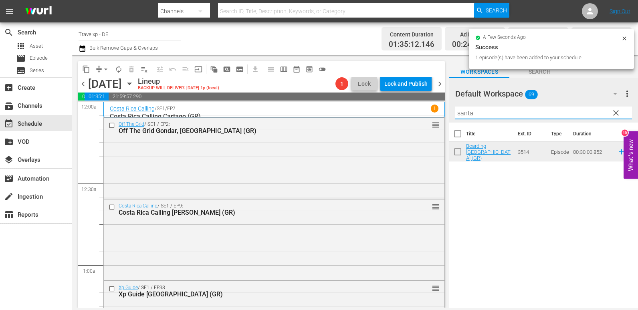
drag, startPoint x: 485, startPoint y: 117, endPoint x: 404, endPoint y: 115, distance: 81.4
click at [404, 115] on div "content_copy compress arrow_drop_down autorenew_outlined delete_forever_outline…" at bounding box center [355, 181] width 566 height 253
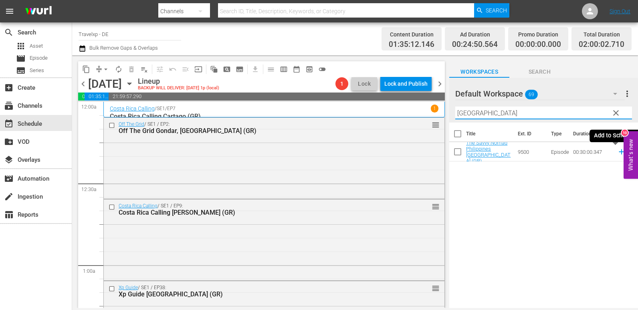
click at [619, 154] on icon at bounding box center [621, 152] width 5 height 5
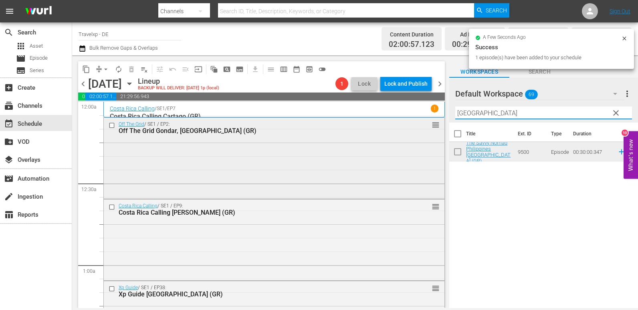
drag, startPoint x: 481, startPoint y: 111, endPoint x: 358, endPoint y: 122, distance: 123.1
click at [358, 122] on div "content_copy compress arrow_drop_down autorenew_outlined delete_forever_outline…" at bounding box center [355, 181] width 566 height 253
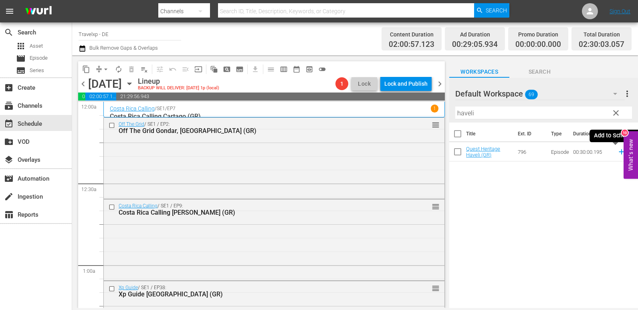
click at [617, 154] on icon at bounding box center [621, 152] width 9 height 9
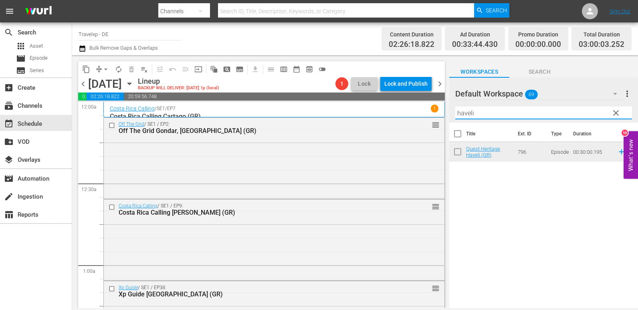
drag, startPoint x: 477, startPoint y: 119, endPoint x: 428, endPoint y: 117, distance: 48.9
click at [428, 117] on div "content_copy compress arrow_drop_down autorenew_outlined delete_forever_outline…" at bounding box center [355, 181] width 566 height 253
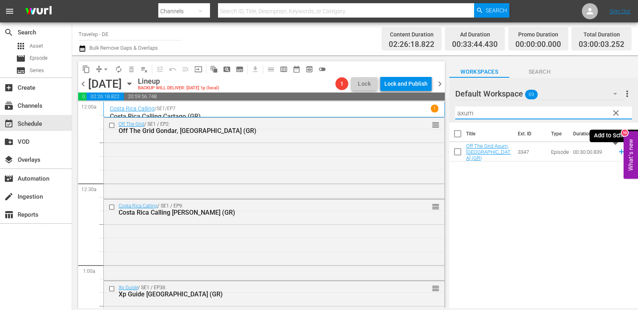
click at [619, 152] on icon at bounding box center [621, 152] width 5 height 5
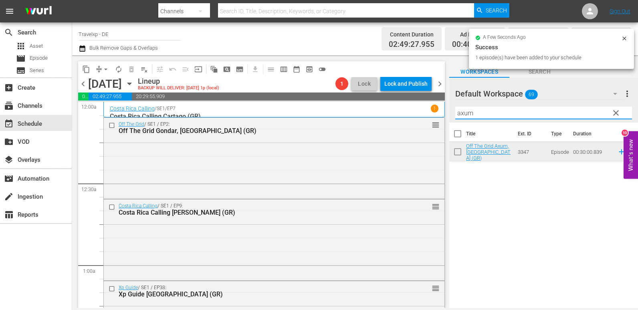
drag, startPoint x: 484, startPoint y: 113, endPoint x: 428, endPoint y: 113, distance: 55.7
click at [428, 113] on div "content_copy compress arrow_drop_down autorenew_outlined delete_forever_outline…" at bounding box center [355, 181] width 566 height 253
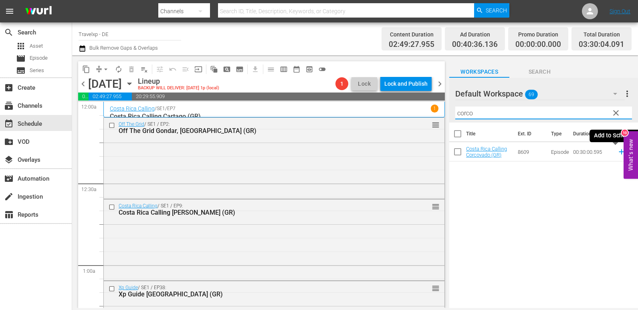
click at [617, 154] on icon at bounding box center [621, 152] width 9 height 9
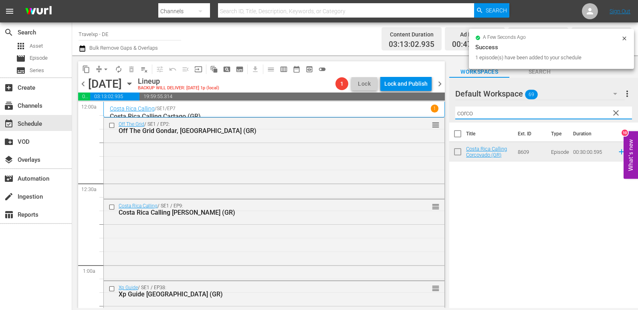
drag, startPoint x: 478, startPoint y: 116, endPoint x: 406, endPoint y: 115, distance: 72.2
click at [406, 115] on div "content_copy compress arrow_drop_down autorenew_outlined delete_forever_outline…" at bounding box center [355, 181] width 566 height 253
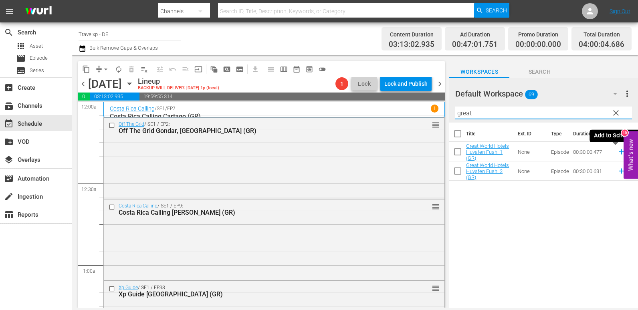
click at [617, 152] on icon at bounding box center [621, 152] width 9 height 9
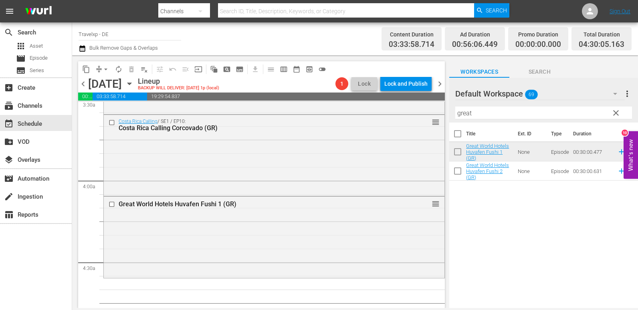
scroll to position [642, 0]
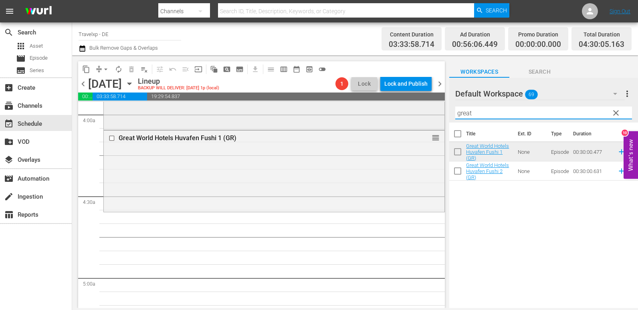
drag, startPoint x: 485, startPoint y: 111, endPoint x: 434, endPoint y: 115, distance: 50.7
click at [434, 115] on div "content_copy compress arrow_drop_down autorenew_outlined delete_forever_outline…" at bounding box center [355, 181] width 566 height 253
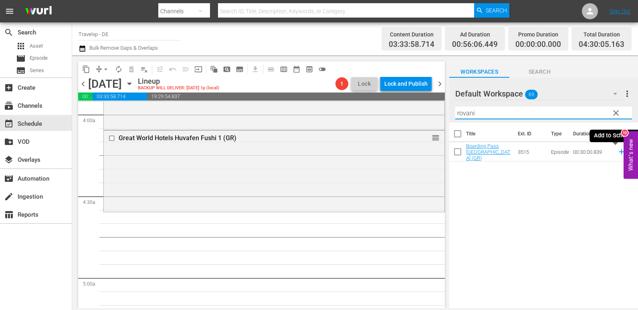
click at [617, 152] on icon at bounding box center [621, 152] width 9 height 9
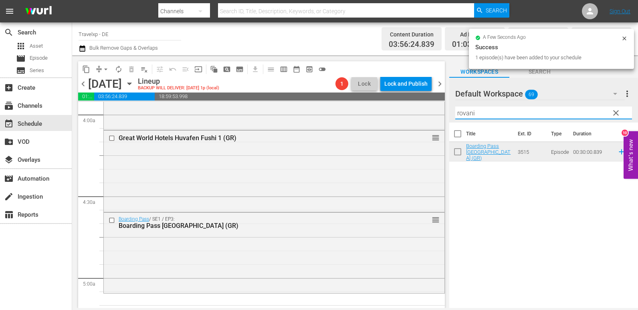
drag, startPoint x: 492, startPoint y: 113, endPoint x: 445, endPoint y: 116, distance: 47.0
click at [445, 116] on div "content_copy compress arrow_drop_down autorenew_outlined delete_forever_outline…" at bounding box center [355, 181] width 566 height 253
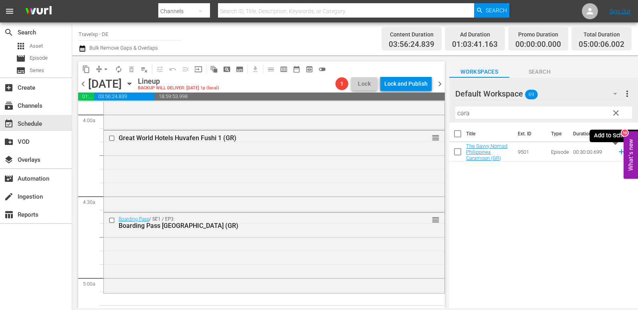
click at [617, 153] on icon at bounding box center [621, 152] width 9 height 9
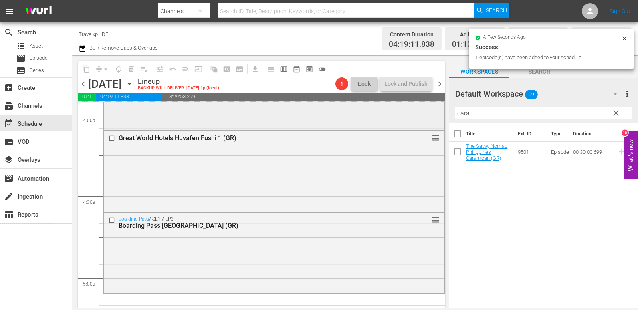
drag, startPoint x: 477, startPoint y: 113, endPoint x: 408, endPoint y: 120, distance: 69.3
click at [408, 120] on div "content_copy compress arrow_drop_down autorenew_outlined delete_forever_outline…" at bounding box center [355, 181] width 566 height 253
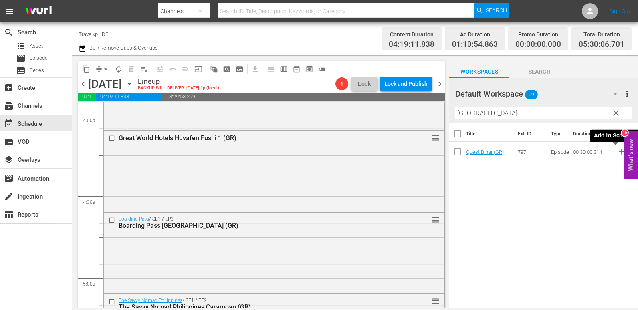
click at [617, 153] on icon at bounding box center [621, 152] width 9 height 9
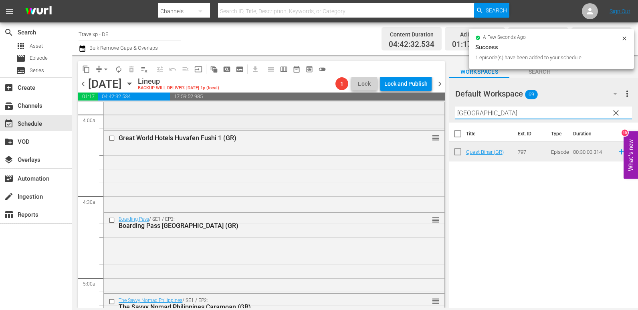
click at [423, 114] on div "content_copy compress arrow_drop_down autorenew_outlined delete_forever_outline…" at bounding box center [355, 181] width 566 height 253
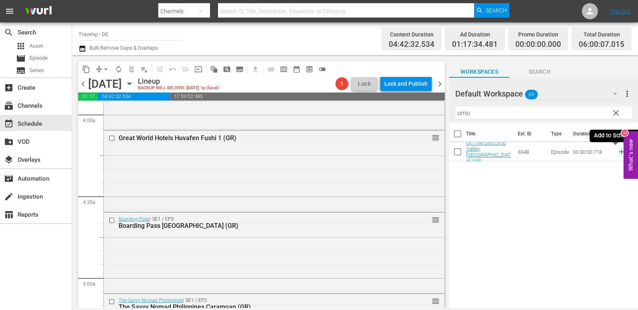
click at [619, 152] on icon at bounding box center [621, 152] width 5 height 5
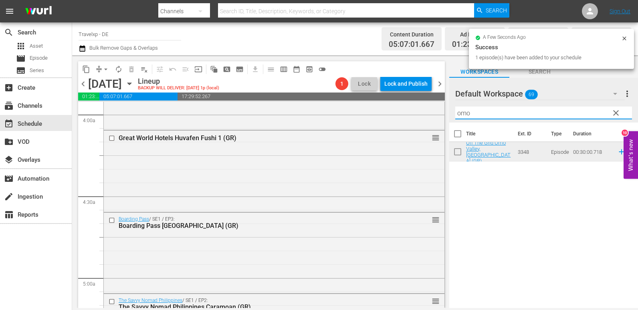
drag, startPoint x: 479, startPoint y: 114, endPoint x: 440, endPoint y: 114, distance: 38.9
click at [440, 114] on div "content_copy compress arrow_drop_down autorenew_outlined delete_forever_outline…" at bounding box center [355, 181] width 566 height 253
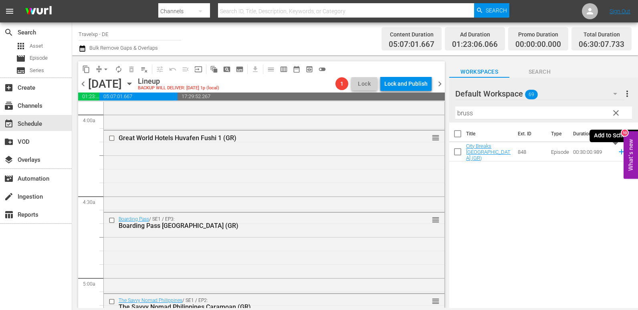
click at [619, 151] on icon at bounding box center [621, 152] width 5 height 5
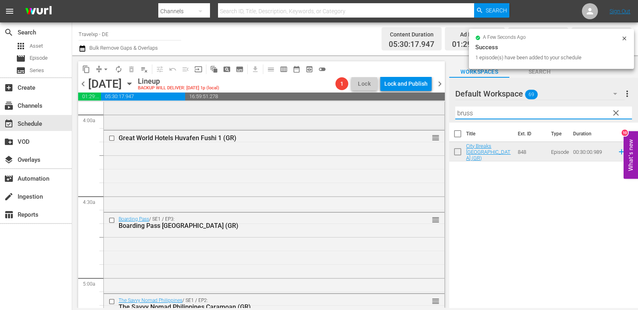
drag, startPoint x: 479, startPoint y: 115, endPoint x: 439, endPoint y: 117, distance: 40.2
click at [441, 117] on div "content_copy compress arrow_drop_down autorenew_outlined delete_forever_outline…" at bounding box center [355, 181] width 566 height 253
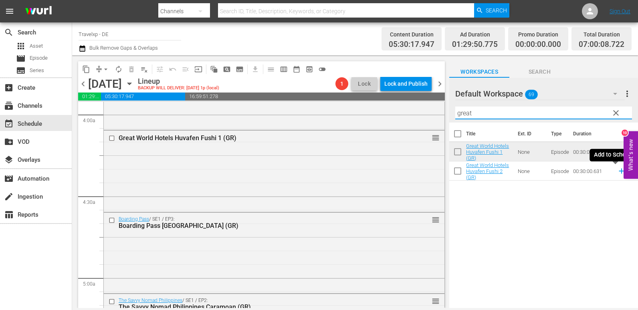
click at [619, 172] on icon at bounding box center [621, 171] width 5 height 5
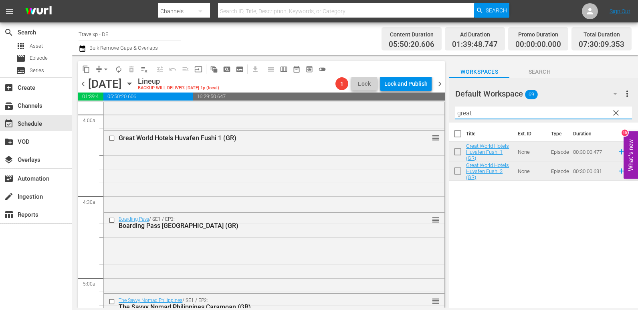
drag, startPoint x: 479, startPoint y: 112, endPoint x: 447, endPoint y: 117, distance: 32.1
click at [447, 117] on div "content_copy compress arrow_drop_down autorenew_outlined delete_forever_outline…" at bounding box center [355, 181] width 566 height 253
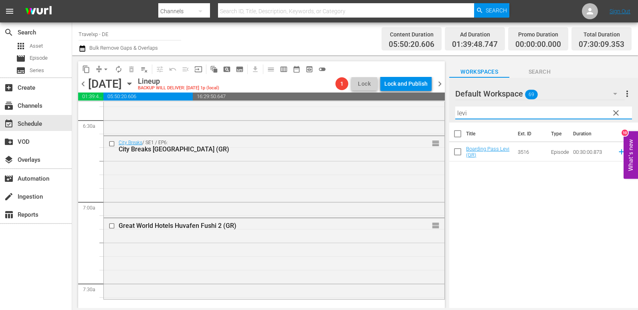
scroll to position [1123, 0]
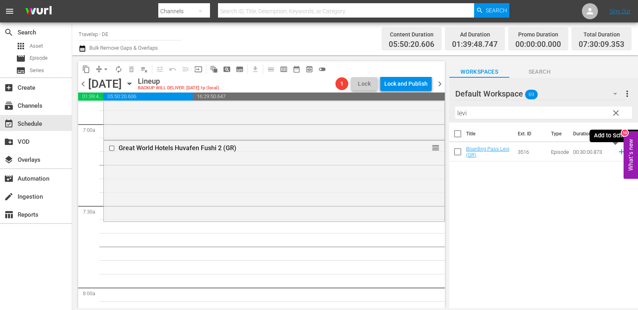
click at [617, 151] on icon at bounding box center [621, 152] width 9 height 9
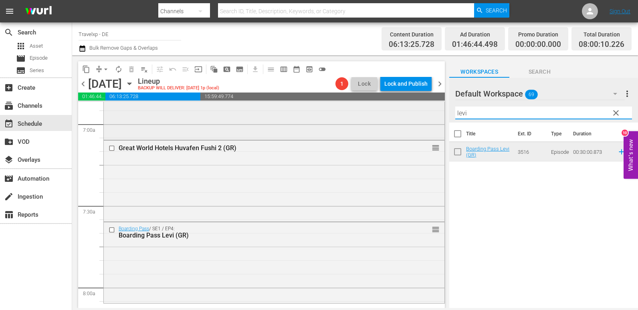
drag, startPoint x: 475, startPoint y: 115, endPoint x: 414, endPoint y: 118, distance: 61.0
click at [414, 118] on div "content_copy compress arrow_drop_down autorenew_outlined delete_forever_outline…" at bounding box center [355, 181] width 566 height 253
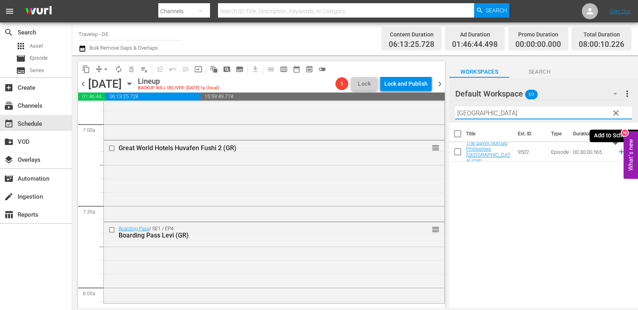
click at [619, 152] on icon at bounding box center [621, 152] width 5 height 5
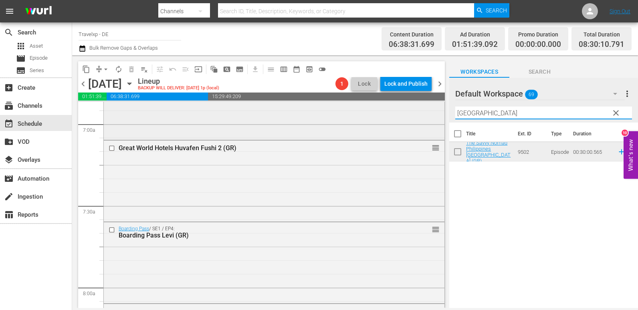
drag, startPoint x: 481, startPoint y: 112, endPoint x: 423, endPoint y: 118, distance: 58.5
click at [423, 118] on div "content_copy compress arrow_drop_down autorenew_outlined delete_forever_outline…" at bounding box center [355, 181] width 566 height 253
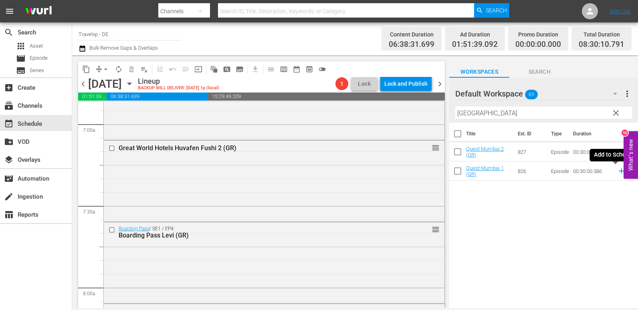
click at [619, 170] on icon at bounding box center [621, 171] width 5 height 5
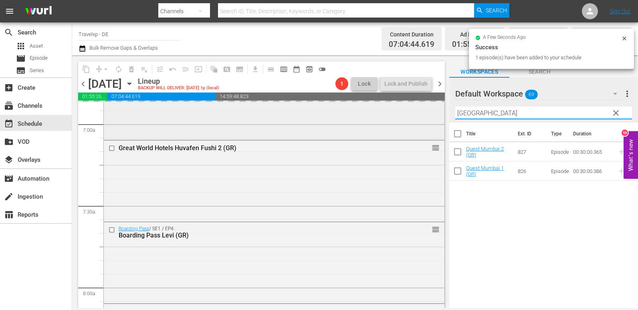
drag, startPoint x: 488, startPoint y: 113, endPoint x: 426, endPoint y: 117, distance: 62.3
click at [426, 117] on div "content_copy compress arrow_drop_down autorenew_outlined delete_forever_outline…" at bounding box center [355, 181] width 566 height 253
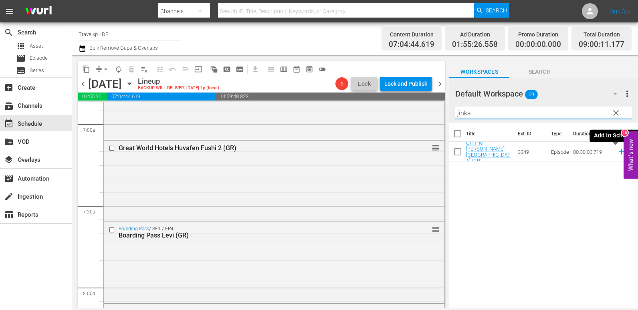
click at [619, 151] on icon at bounding box center [621, 152] width 5 height 5
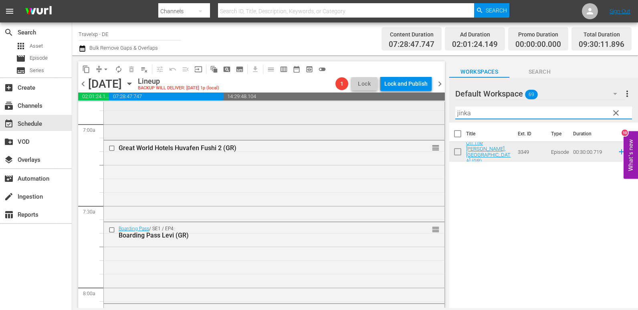
drag, startPoint x: 457, startPoint y: 113, endPoint x: 431, endPoint y: 113, distance: 26.5
click at [431, 113] on div "content_copy compress arrow_drop_down autorenew_outlined delete_forever_outline…" at bounding box center [355, 181] width 566 height 253
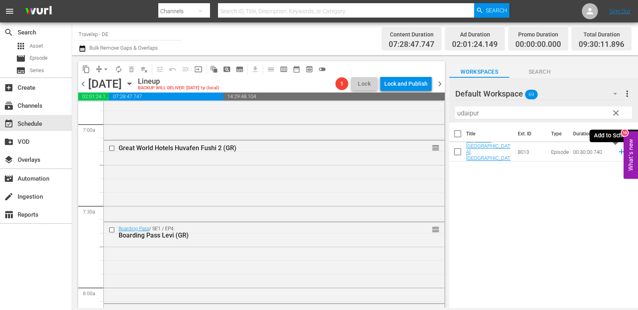
click at [617, 153] on icon at bounding box center [621, 152] width 9 height 9
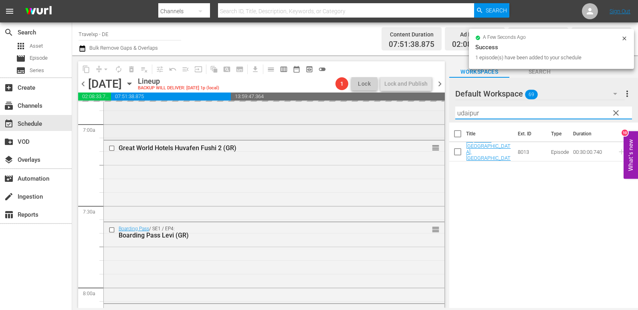
drag, startPoint x: 465, startPoint y: 115, endPoint x: 427, endPoint y: 117, distance: 37.7
click at [427, 117] on div "content_copy compress arrow_drop_down autorenew_outlined delete_forever_outline…" at bounding box center [355, 181] width 566 height 253
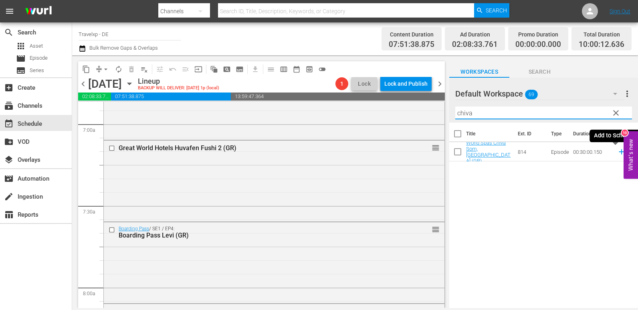
click at [617, 150] on icon at bounding box center [621, 152] width 9 height 9
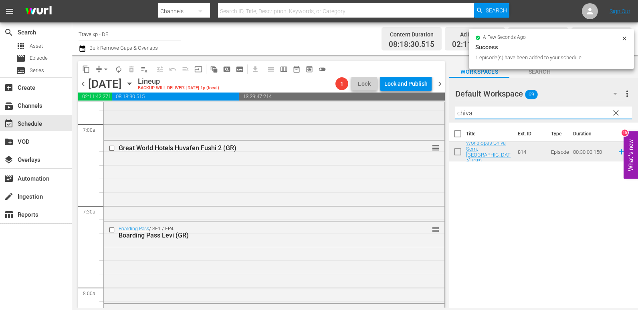
drag, startPoint x: 482, startPoint y: 112, endPoint x: 407, endPoint y: 115, distance: 75.0
click at [407, 115] on div "content_copy compress arrow_drop_down autorenew_outlined delete_forever_outline…" at bounding box center [355, 181] width 566 height 253
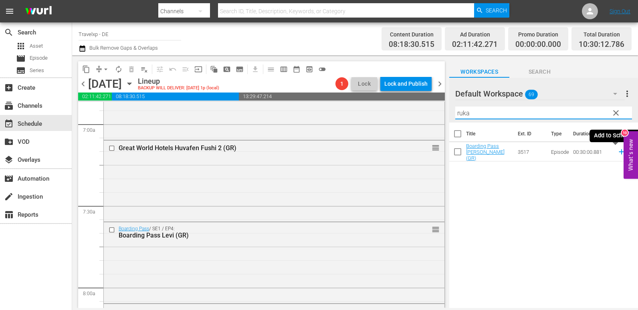
click at [617, 154] on icon at bounding box center [621, 152] width 9 height 9
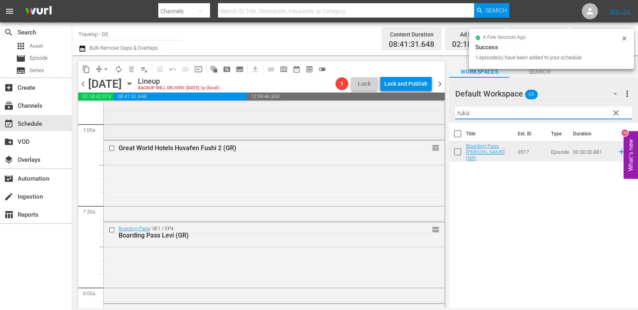
click at [378, 121] on div "content_copy compress arrow_drop_down autorenew_outlined delete_forever_outline…" at bounding box center [355, 181] width 566 height 253
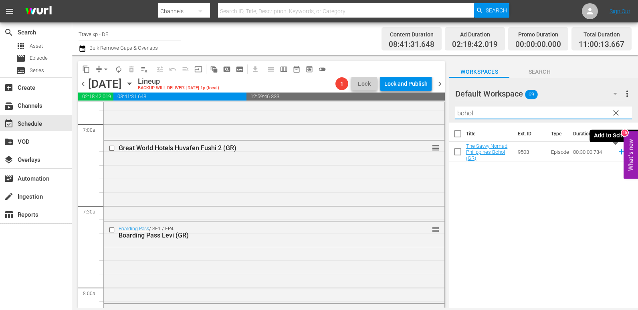
click at [617, 152] on icon at bounding box center [621, 152] width 9 height 9
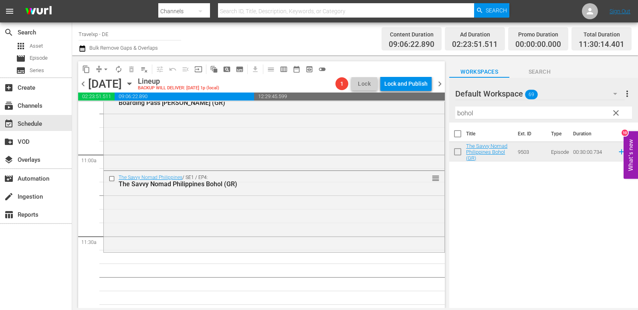
scroll to position [1764, 0]
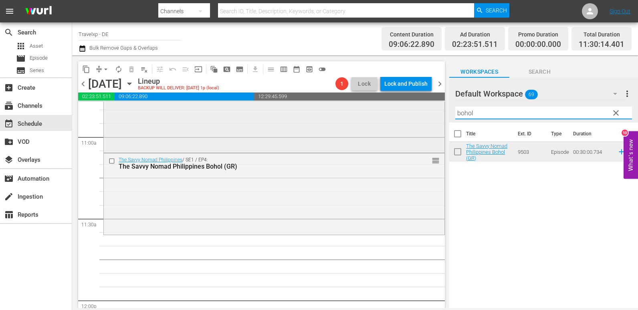
drag, startPoint x: 496, startPoint y: 109, endPoint x: 425, endPoint y: 121, distance: 71.9
click at [425, 121] on div "content_copy compress arrow_drop_down autorenew_outlined delete_forever_outline…" at bounding box center [355, 181] width 566 height 253
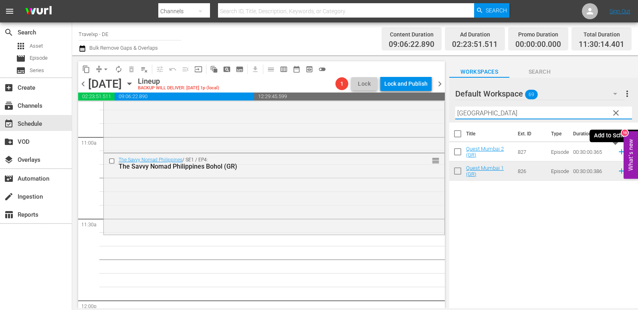
click at [617, 152] on icon at bounding box center [621, 152] width 9 height 9
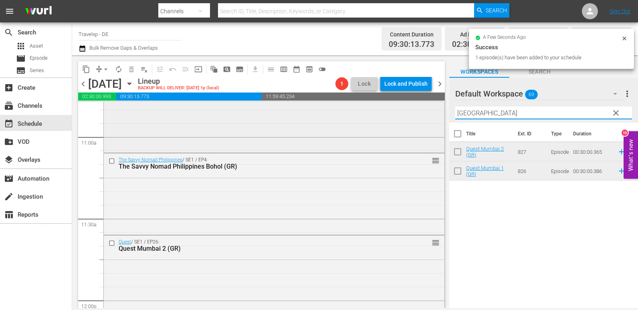
drag, startPoint x: 484, startPoint y: 114, endPoint x: 395, endPoint y: 114, distance: 89.0
click at [395, 114] on div "content_copy compress arrow_drop_down autorenew_outlined delete_forever_outline…" at bounding box center [355, 181] width 566 height 253
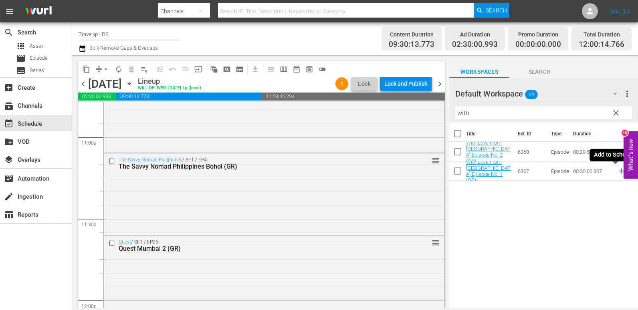
click at [617, 171] on icon at bounding box center [621, 171] width 9 height 9
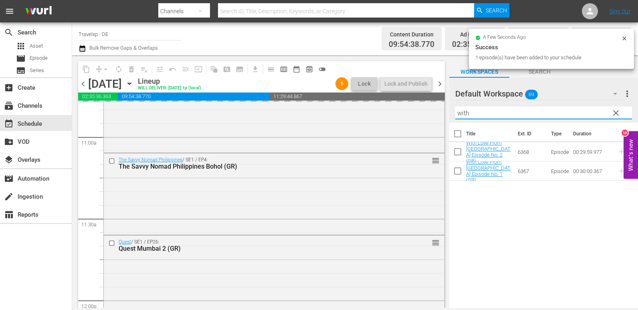
click at [330, 119] on div "content_copy compress arrow_drop_down autorenew_outlined delete_forever_outline…" at bounding box center [355, 181] width 566 height 253
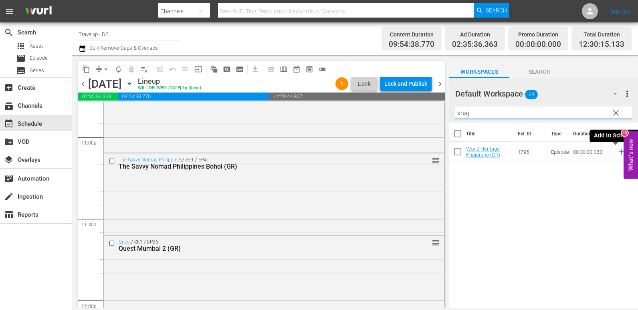
click at [619, 151] on icon at bounding box center [621, 152] width 5 height 5
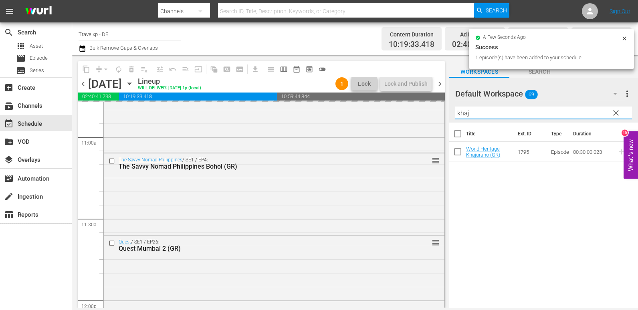
click at [427, 114] on div "content_copy compress arrow_drop_down autorenew_outlined delete_forever_outline…" at bounding box center [355, 181] width 566 height 253
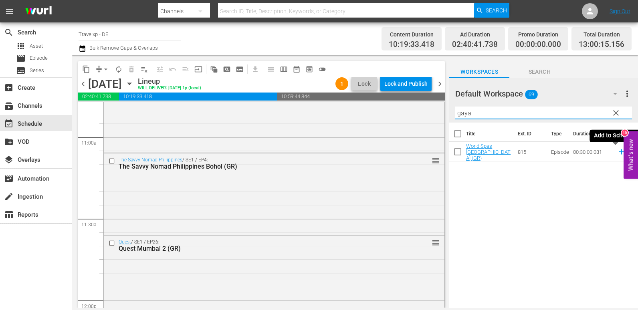
click at [617, 153] on icon at bounding box center [621, 152] width 9 height 9
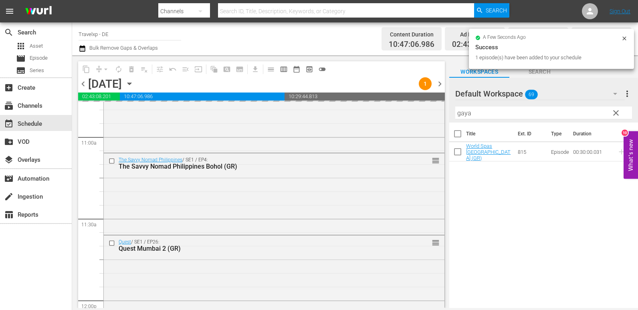
click at [391, 115] on div "content_copy compress arrow_drop_down autorenew_outlined delete_forever_outline…" at bounding box center [355, 181] width 566 height 253
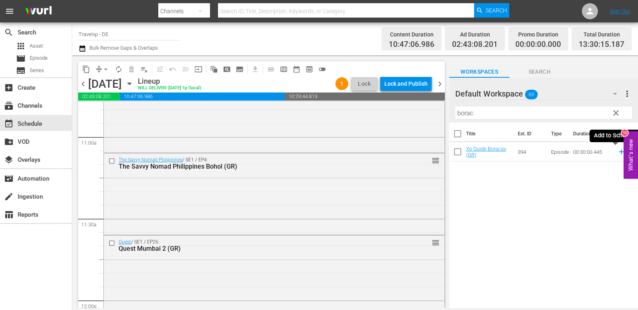
click at [619, 151] on icon at bounding box center [621, 152] width 5 height 5
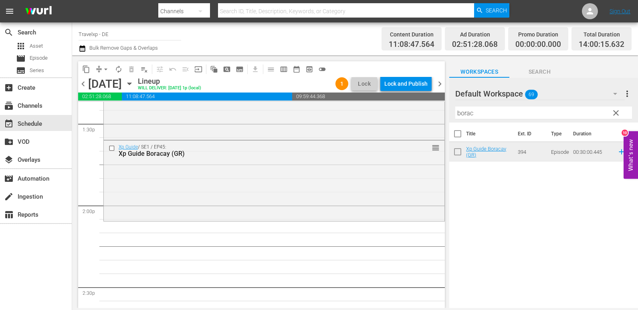
scroll to position [2205, 0]
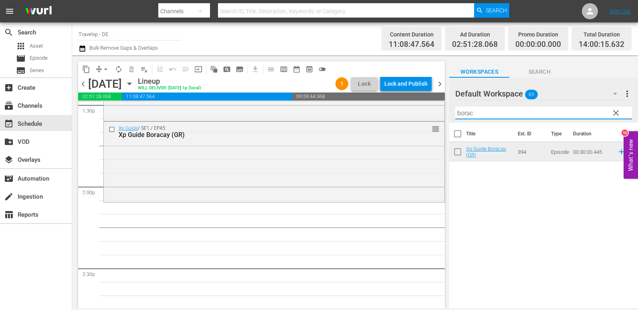
drag, startPoint x: 474, startPoint y: 118, endPoint x: 446, endPoint y: 119, distance: 28.1
click at [446, 119] on div "content_copy compress arrow_drop_down autorenew_outlined delete_forever_outline…" at bounding box center [355, 181] width 566 height 253
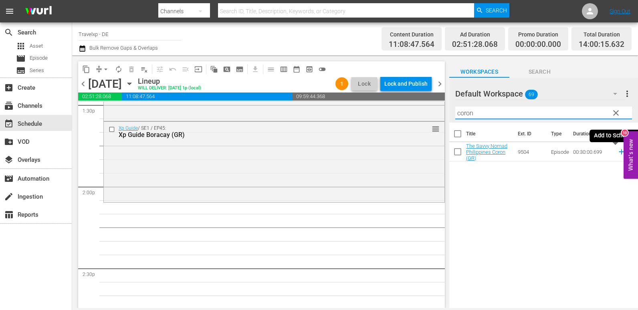
click at [619, 153] on icon at bounding box center [621, 152] width 5 height 5
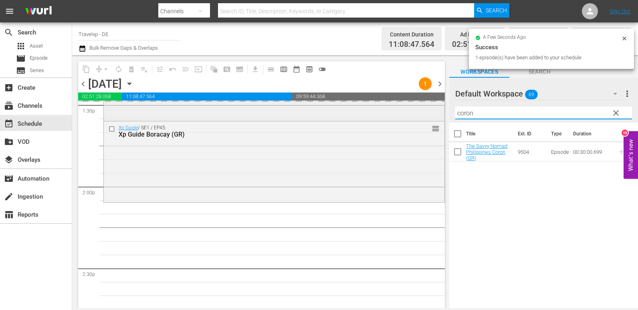
click at [381, 121] on div "content_copy compress arrow_drop_down autorenew_outlined delete_forever_outline…" at bounding box center [355, 181] width 566 height 253
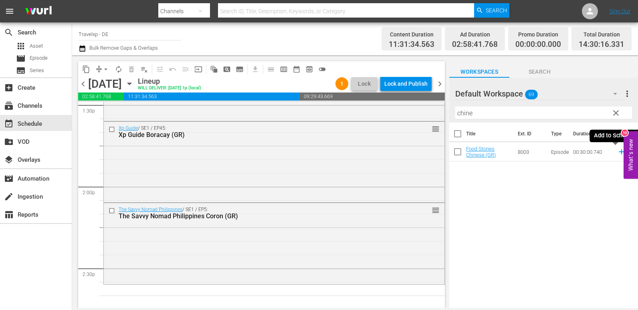
click at [617, 154] on icon at bounding box center [621, 152] width 9 height 9
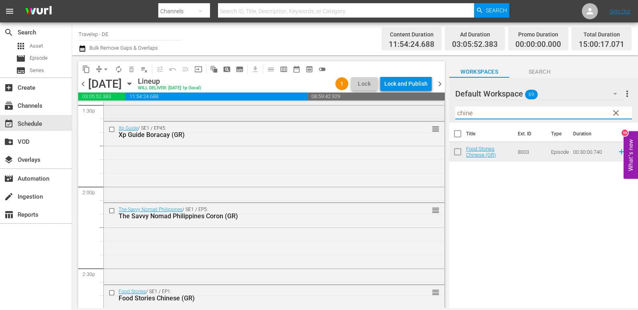
drag, startPoint x: 488, startPoint y: 112, endPoint x: 439, endPoint y: 119, distance: 50.3
click at [439, 119] on div "content_copy compress arrow_drop_down autorenew_outlined delete_forever_outline…" at bounding box center [355, 181] width 566 height 253
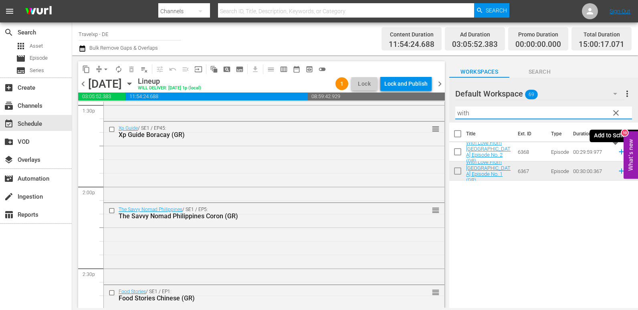
click at [619, 152] on icon at bounding box center [621, 152] width 5 height 5
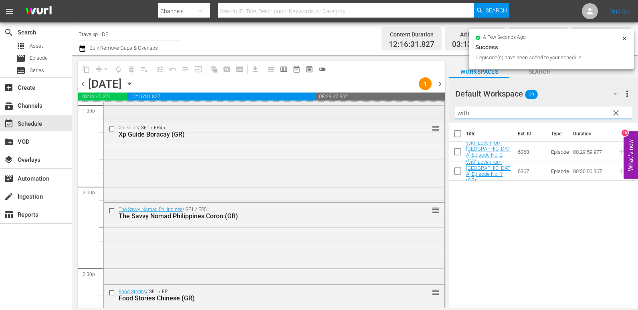
drag, startPoint x: 491, startPoint y: 114, endPoint x: 437, endPoint y: 115, distance: 54.2
click at [437, 115] on div "content_copy compress arrow_drop_down autorenew_outlined delete_forever_outline…" at bounding box center [355, 181] width 566 height 253
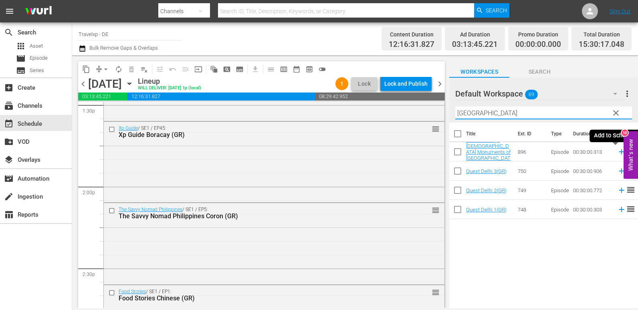
click at [619, 152] on icon at bounding box center [621, 152] width 5 height 5
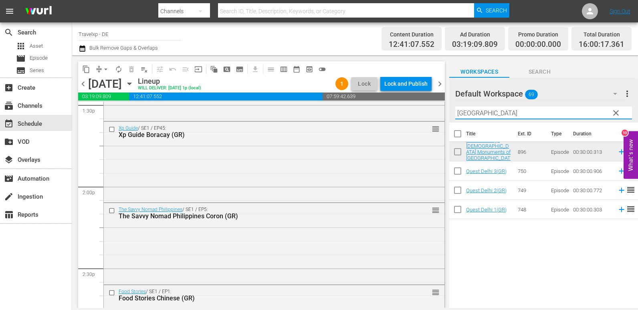
drag, startPoint x: 481, startPoint y: 110, endPoint x: 444, endPoint y: 116, distance: 36.9
click at [444, 116] on div "content_copy compress arrow_drop_down autorenew_outlined delete_forever_outline…" at bounding box center [355, 181] width 566 height 253
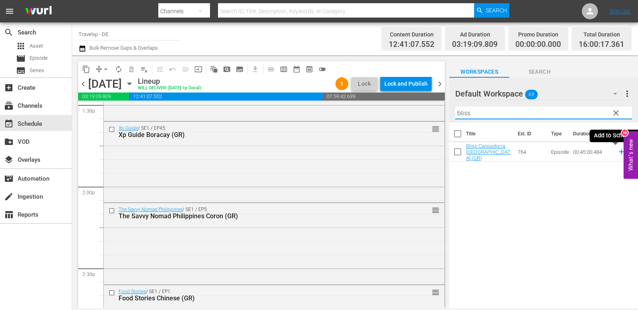
click at [617, 151] on icon at bounding box center [621, 152] width 9 height 9
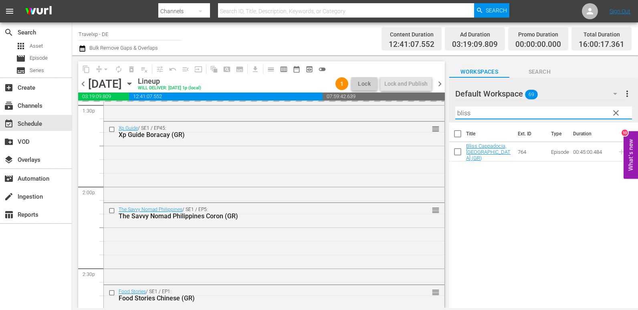
drag, startPoint x: 478, startPoint y: 113, endPoint x: 440, endPoint y: 117, distance: 38.2
click at [440, 117] on div "content_copy compress arrow_drop_down autorenew_outlined delete_forever_outline…" at bounding box center [355, 181] width 566 height 253
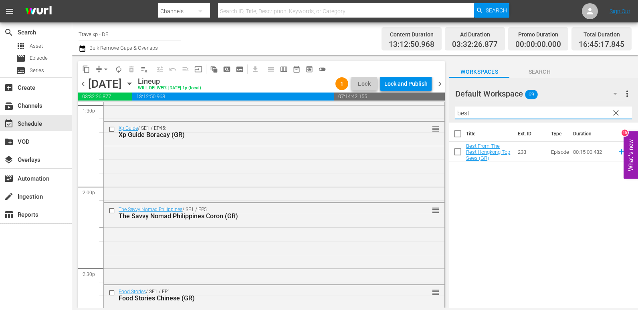
click at [619, 151] on icon at bounding box center [621, 152] width 5 height 5
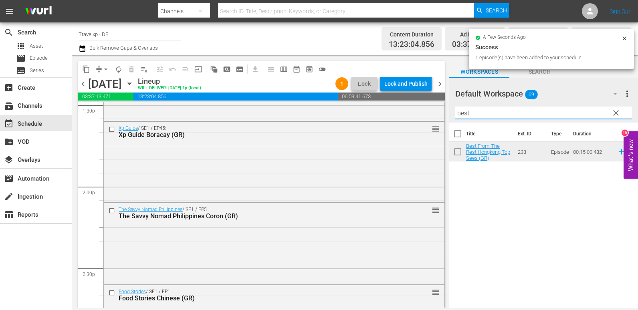
click at [421, 115] on div "content_copy compress arrow_drop_down autorenew_outlined delete_forever_outline…" at bounding box center [355, 181] width 566 height 253
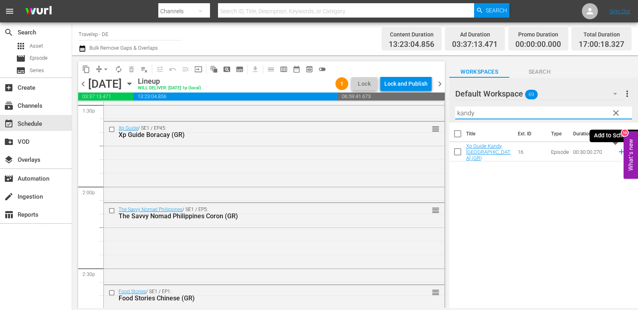
type input "kandy"
click at [617, 154] on icon at bounding box center [621, 152] width 9 height 9
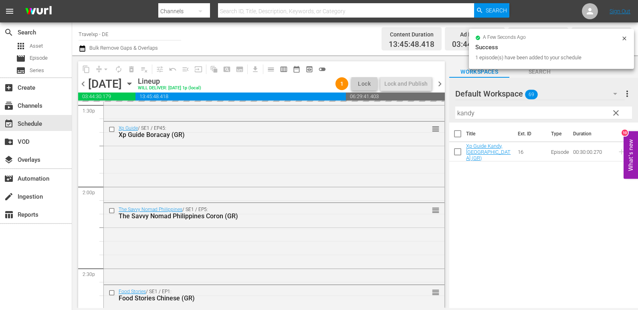
drag, startPoint x: 493, startPoint y: 114, endPoint x: 463, endPoint y: 114, distance: 30.1
click at [463, 114] on input "kandy" at bounding box center [543, 113] width 177 height 13
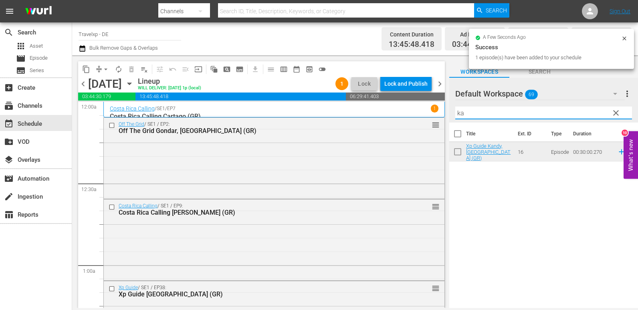
type input "k"
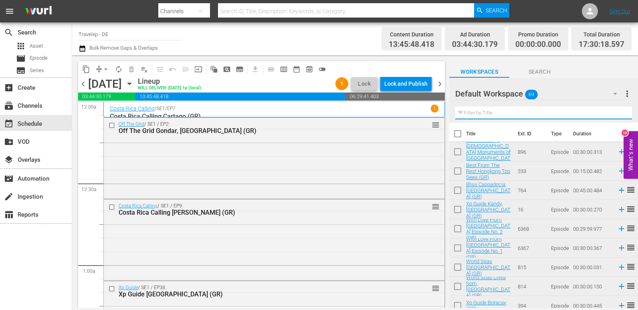
scroll to position [2205, 0]
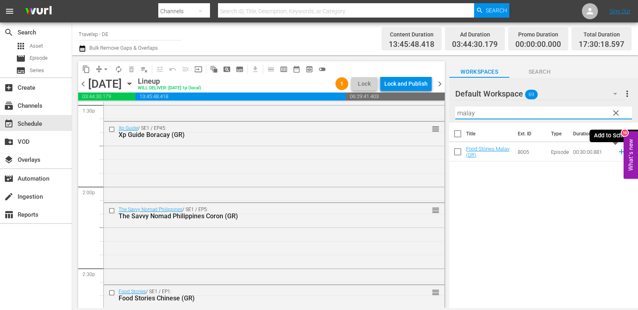
click at [617, 154] on icon at bounding box center [621, 152] width 9 height 9
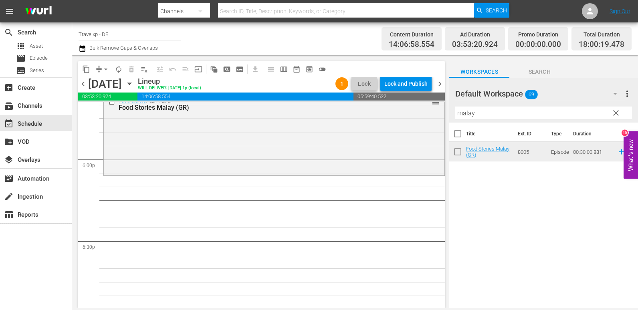
scroll to position [2847, 0]
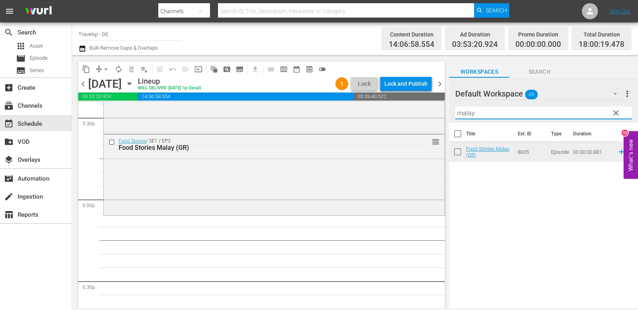
drag, startPoint x: 478, startPoint y: 113, endPoint x: 442, endPoint y: 119, distance: 37.0
click at [442, 119] on div "content_copy compress arrow_drop_down autorenew_outlined delete_forever_outline…" at bounding box center [355, 181] width 566 height 253
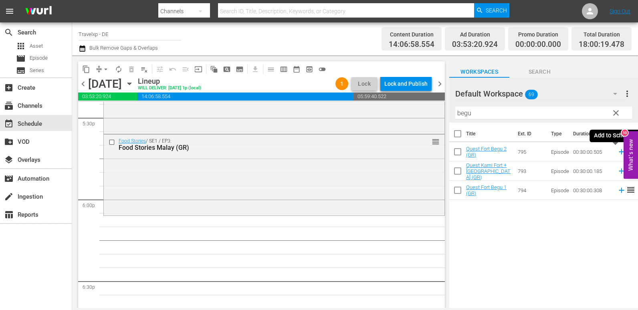
click at [619, 152] on icon at bounding box center [621, 152] width 9 height 9
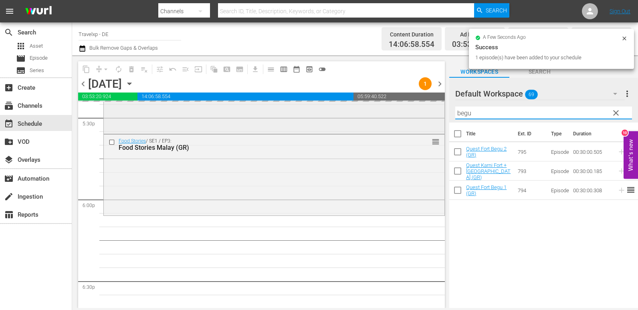
drag, startPoint x: 482, startPoint y: 113, endPoint x: 424, endPoint y: 118, distance: 57.5
click at [424, 118] on div "content_copy compress arrow_drop_down autorenew_outlined delete_forever_outline…" at bounding box center [355, 181] width 566 height 253
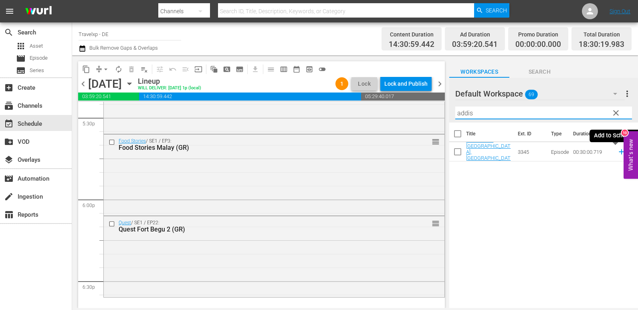
click at [619, 153] on icon at bounding box center [621, 152] width 5 height 5
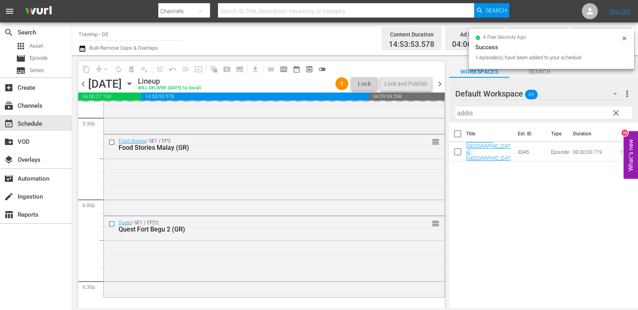
click at [415, 116] on div "content_copy compress arrow_drop_down autorenew_outlined delete_forever_outline…" at bounding box center [355, 181] width 566 height 253
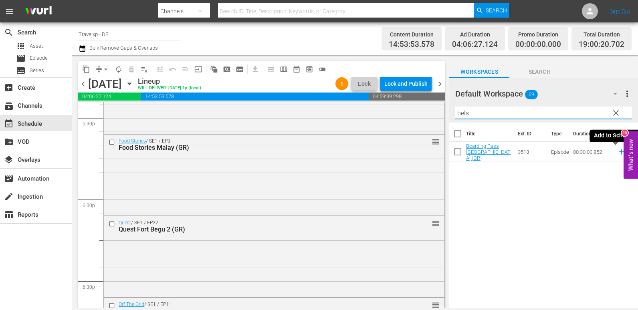
click at [619, 152] on icon at bounding box center [621, 152] width 5 height 5
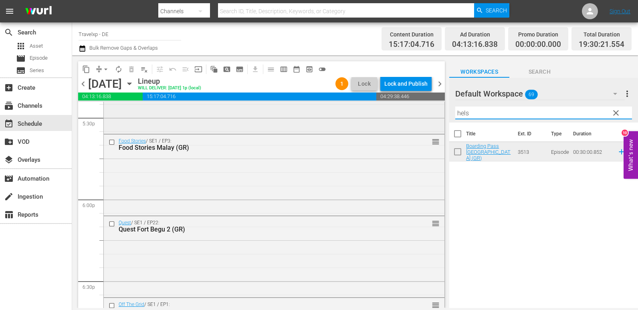
drag, startPoint x: 479, startPoint y: 117, endPoint x: 428, endPoint y: 118, distance: 50.5
click at [428, 118] on div "content_copy compress arrow_drop_down autorenew_outlined delete_forever_outline…" at bounding box center [355, 181] width 566 height 253
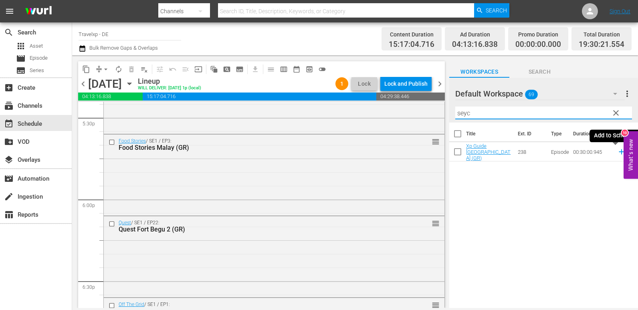
click at [619, 151] on icon at bounding box center [621, 152] width 5 height 5
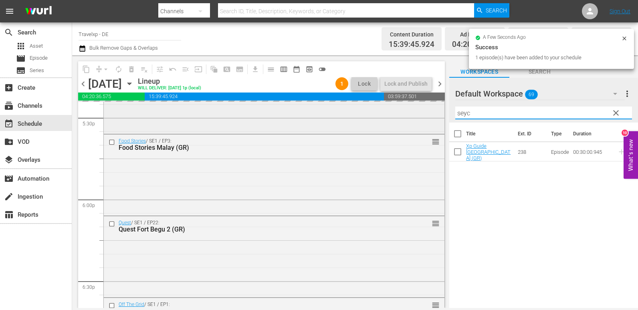
click at [435, 119] on div "content_copy compress arrow_drop_down autorenew_outlined delete_forever_outline…" at bounding box center [355, 181] width 566 height 253
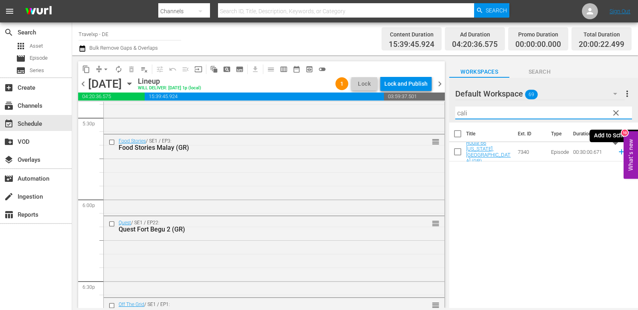
drag, startPoint x: 615, startPoint y: 154, endPoint x: 560, endPoint y: 164, distance: 56.6
click at [619, 154] on icon at bounding box center [621, 152] width 5 height 5
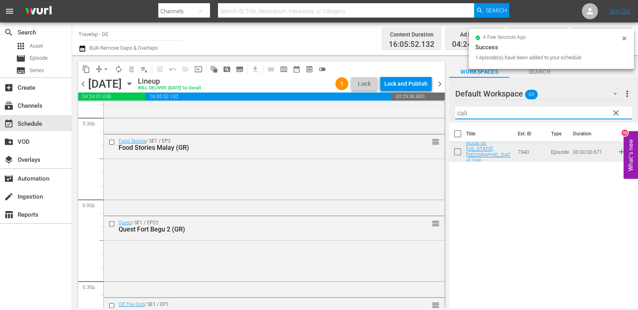
click at [432, 119] on div "content_copy compress arrow_drop_down autorenew_outlined delete_forever_outline…" at bounding box center [355, 181] width 566 height 253
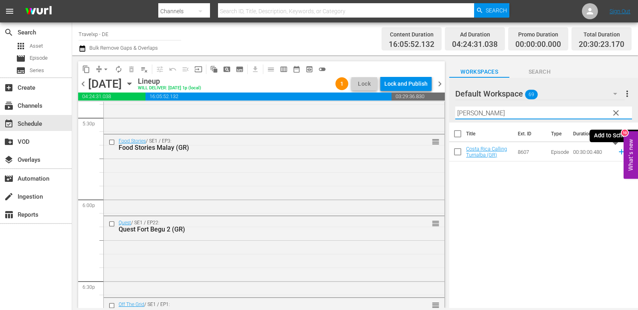
click at [617, 152] on icon at bounding box center [621, 152] width 9 height 9
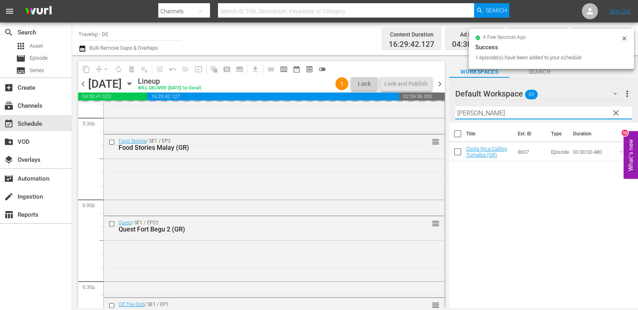
click at [418, 119] on div "content_copy compress arrow_drop_down autorenew_outlined delete_forever_outline…" at bounding box center [355, 181] width 566 height 253
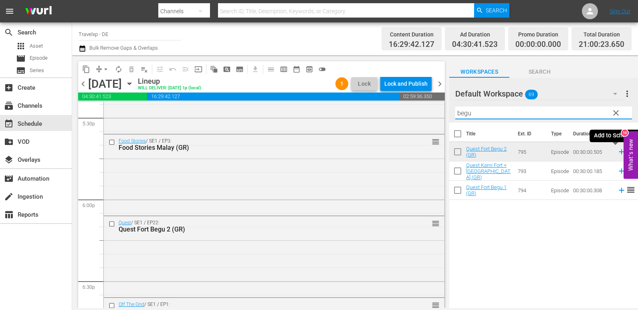
click at [617, 153] on icon at bounding box center [621, 152] width 9 height 9
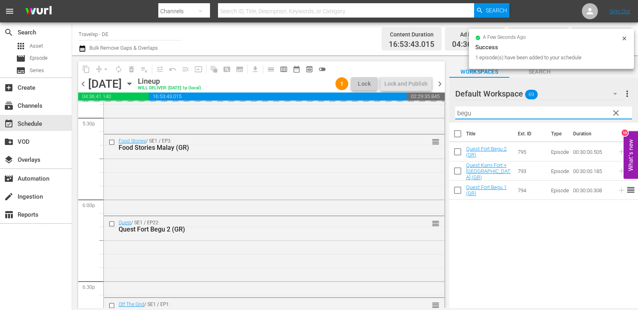
click at [428, 121] on div "content_copy compress arrow_drop_down autorenew_outlined delete_forever_outline…" at bounding box center [355, 181] width 566 height 253
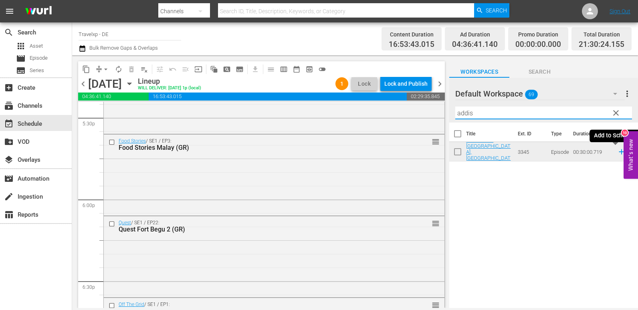
click at [617, 155] on icon at bounding box center [621, 152] width 9 height 9
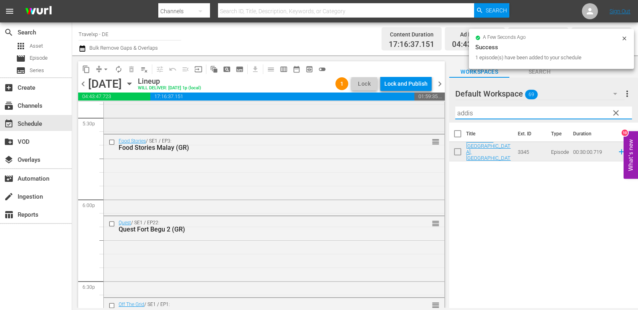
click at [438, 119] on div "content_copy compress arrow_drop_down autorenew_outlined delete_forever_outline…" at bounding box center [355, 181] width 566 height 253
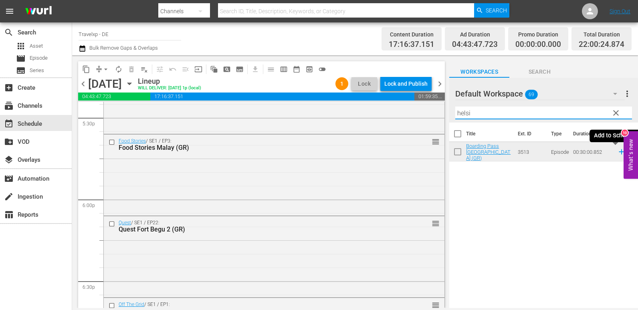
click at [619, 151] on icon at bounding box center [621, 152] width 5 height 5
drag, startPoint x: 478, startPoint y: 116, endPoint x: 446, endPoint y: 116, distance: 31.3
click at [446, 116] on div "content_copy compress arrow_drop_down autorenew_outlined delete_forever_outline…" at bounding box center [355, 181] width 566 height 253
click at [619, 152] on icon at bounding box center [621, 152] width 5 height 5
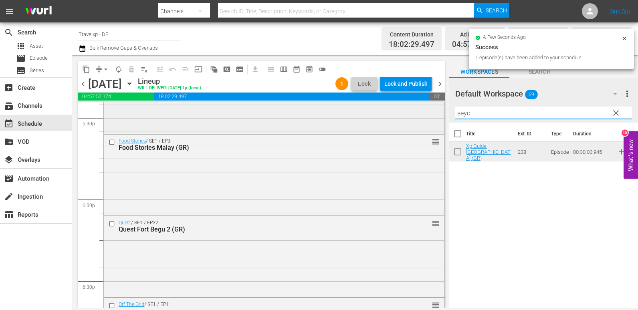
drag, startPoint x: 492, startPoint y: 111, endPoint x: 413, endPoint y: 115, distance: 79.5
click at [413, 115] on div "content_copy compress arrow_drop_down autorenew_outlined delete_forever_outline…" at bounding box center [355, 181] width 566 height 253
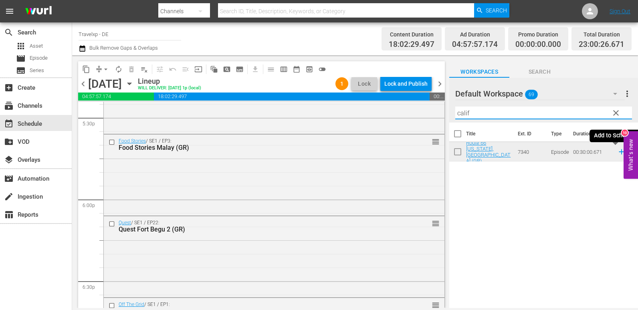
click at [617, 153] on icon at bounding box center [621, 152] width 9 height 9
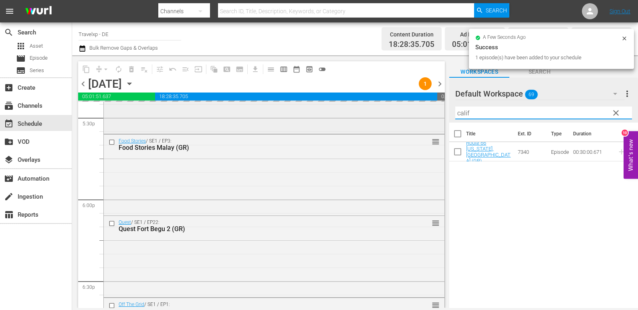
drag, startPoint x: 487, startPoint y: 115, endPoint x: 437, endPoint y: 122, distance: 49.7
click at [437, 122] on div "content_copy compress arrow_drop_down autorenew_outlined delete_forever_outline…" at bounding box center [355, 181] width 566 height 253
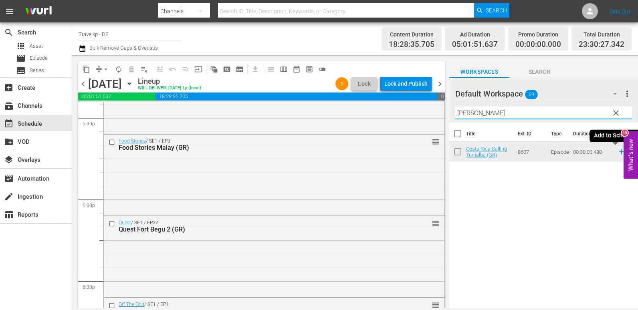
type input "turri"
click at [617, 154] on icon at bounding box center [621, 152] width 9 height 9
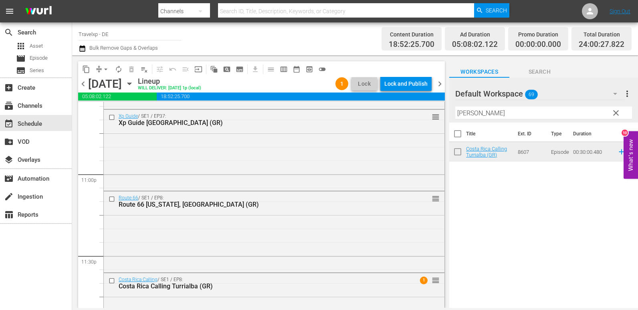
scroll to position [3736, 0]
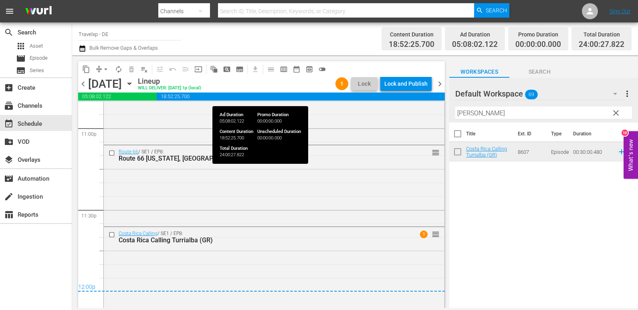
click at [420, 82] on div "Lock and Publish" at bounding box center [406, 84] width 43 height 14
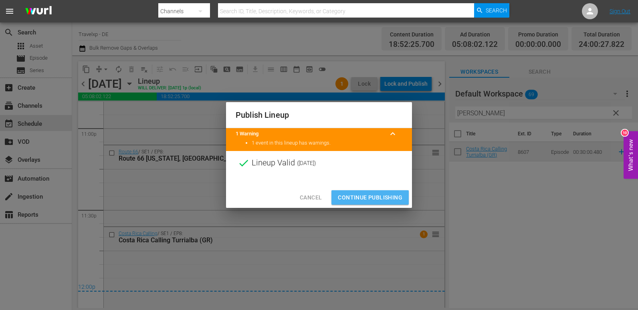
click at [368, 195] on span "Continue Publishing" at bounding box center [370, 198] width 65 height 10
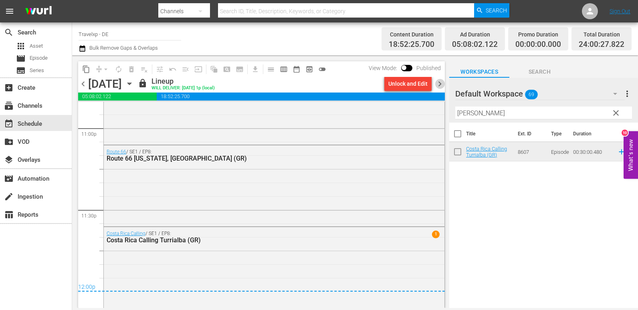
click at [441, 84] on span "chevron_right" at bounding box center [440, 84] width 10 height 10
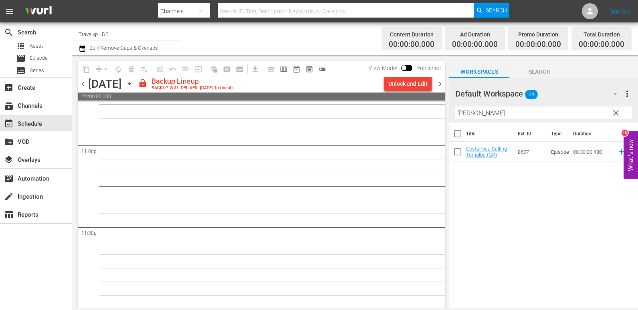
scroll to position [3720, 0]
